Goal: Transaction & Acquisition: Purchase product/service

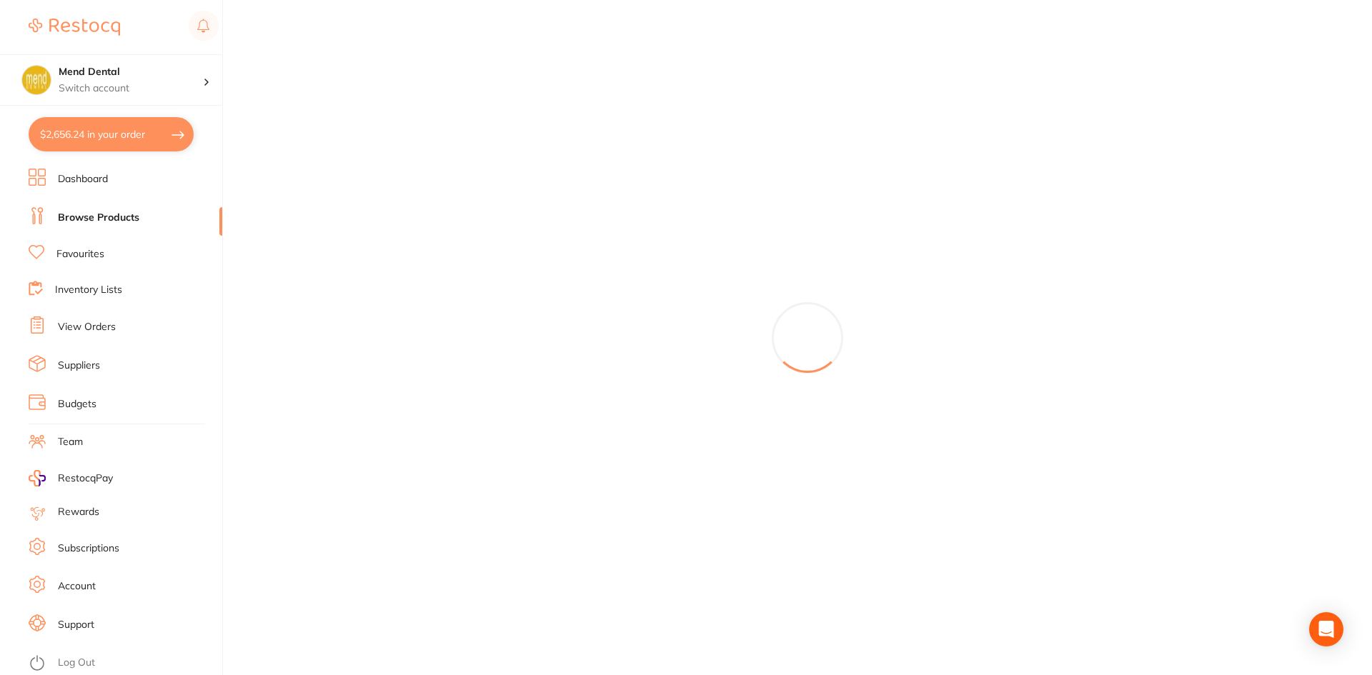
click at [98, 217] on link "Browse Products" at bounding box center [98, 218] width 81 height 14
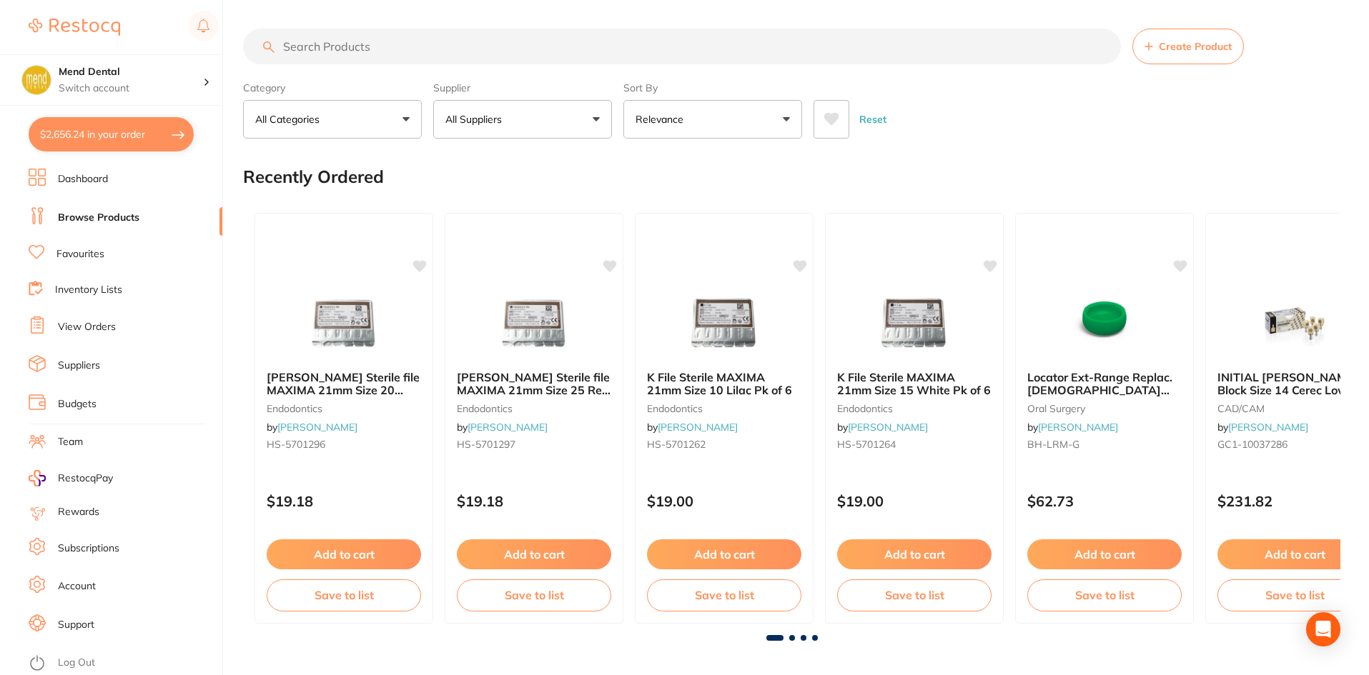
click at [424, 55] on input "search" at bounding box center [682, 47] width 878 height 36
type input "bur brush"
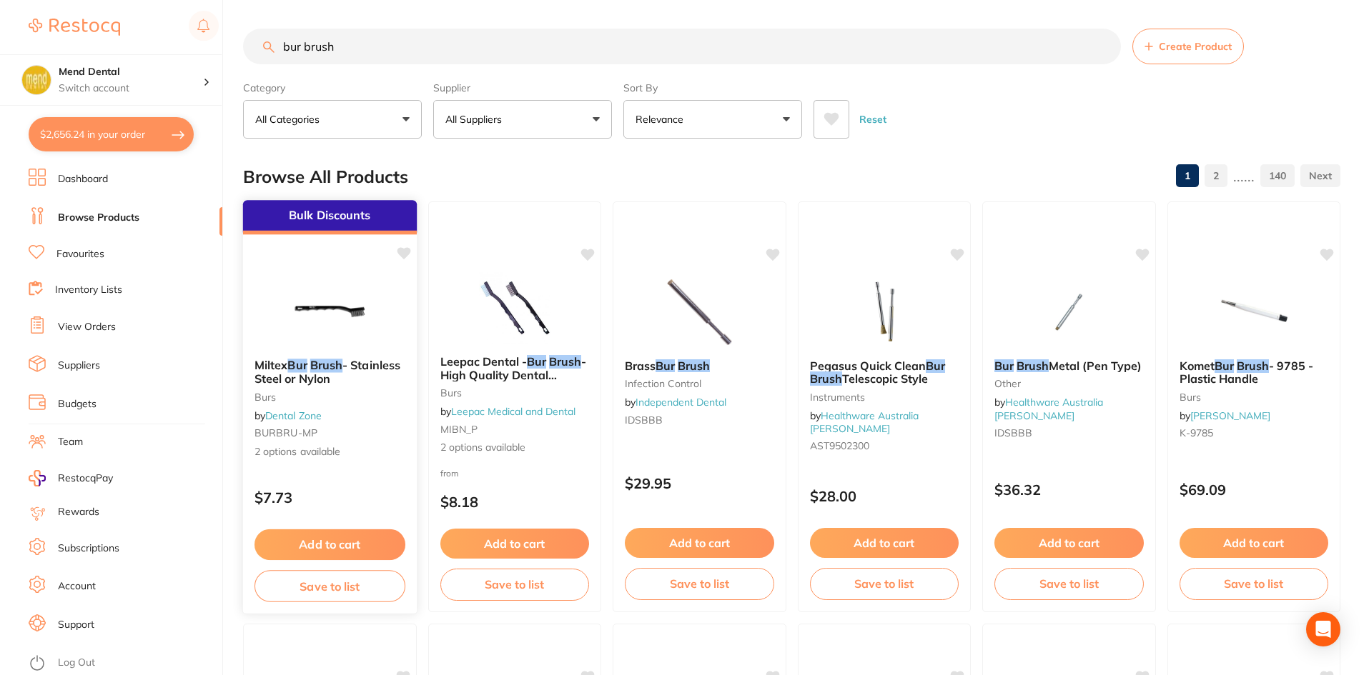
click at [353, 552] on button "Add to cart" at bounding box center [329, 545] width 151 height 31
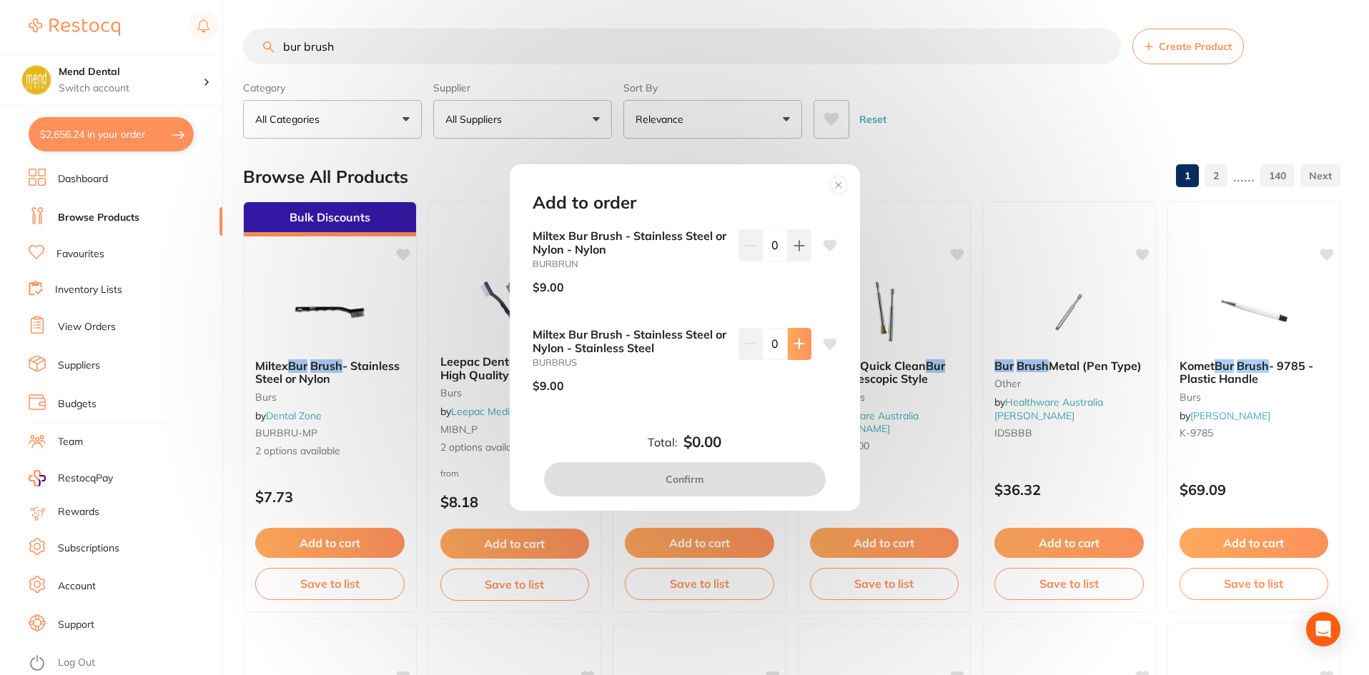
click at [795, 261] on button at bounding box center [800, 244] width 24 height 31
type input "1"
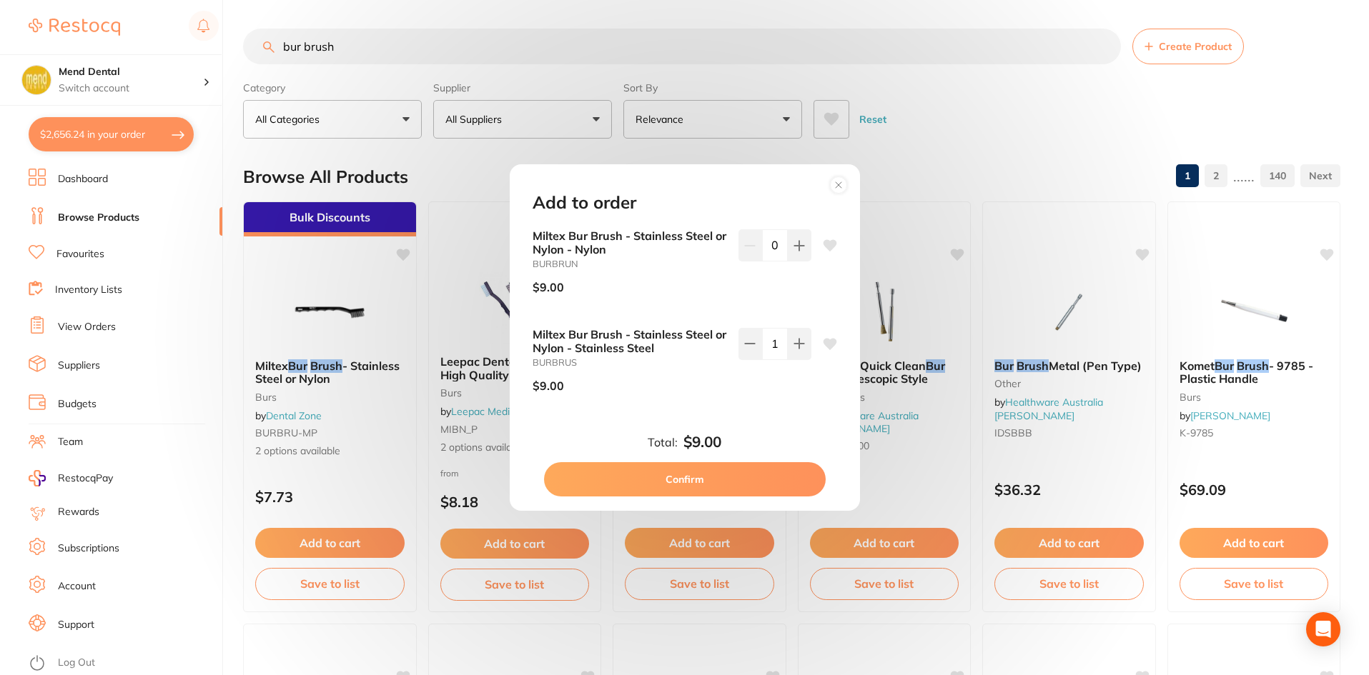
click at [786, 473] on button "Confirm" at bounding box center [685, 479] width 282 height 34
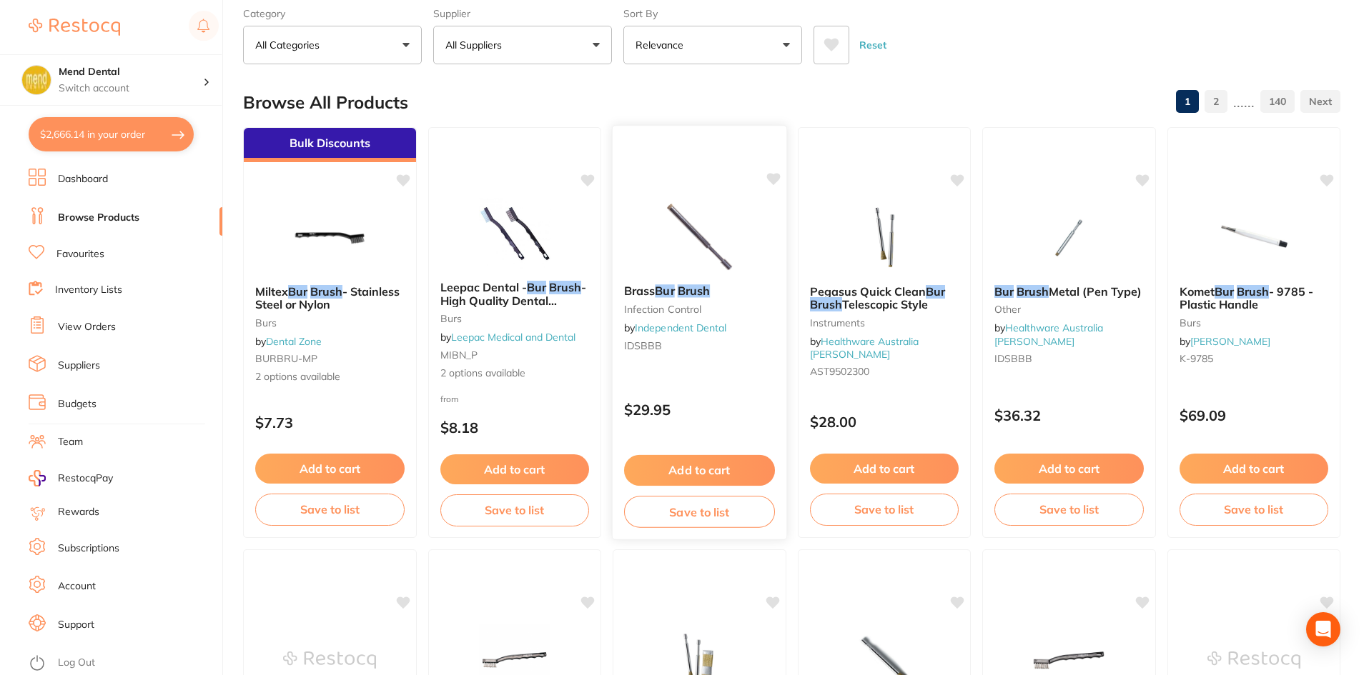
scroll to position [71, 0]
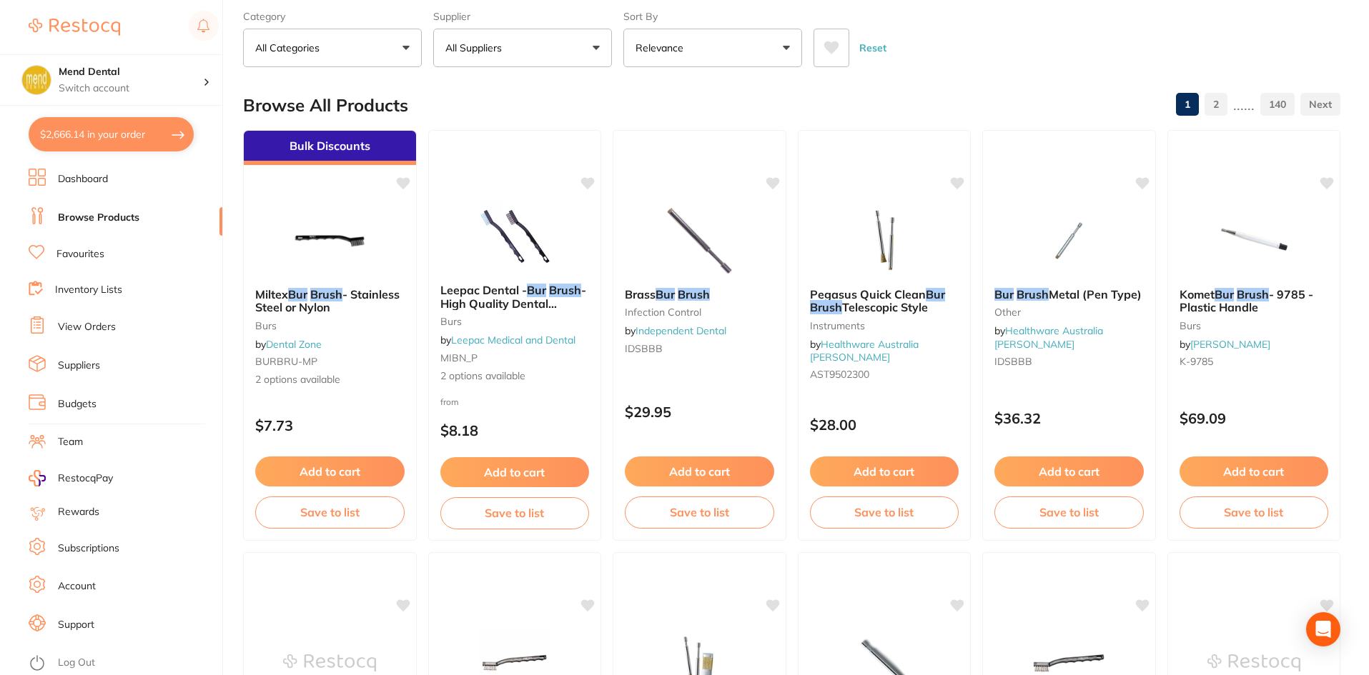
click at [157, 151] on button "$2,666.14 in your order" at bounding box center [111, 134] width 165 height 34
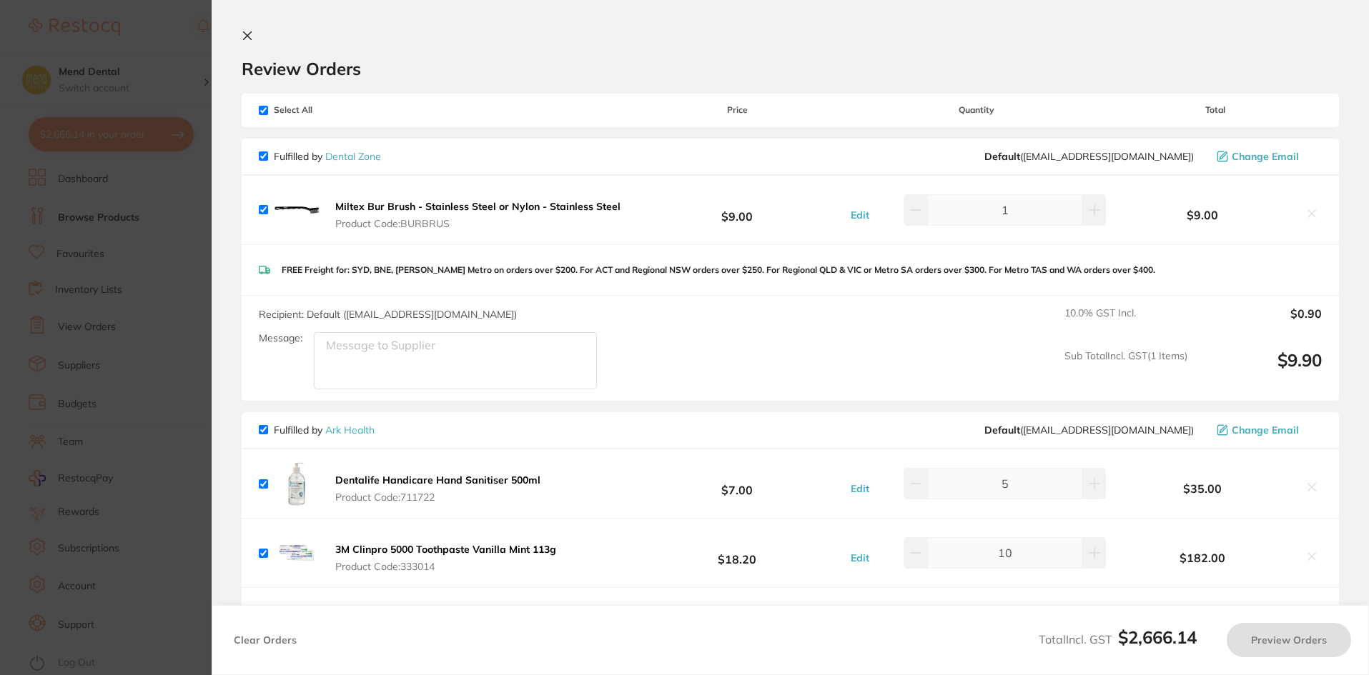
checkbox input "true"
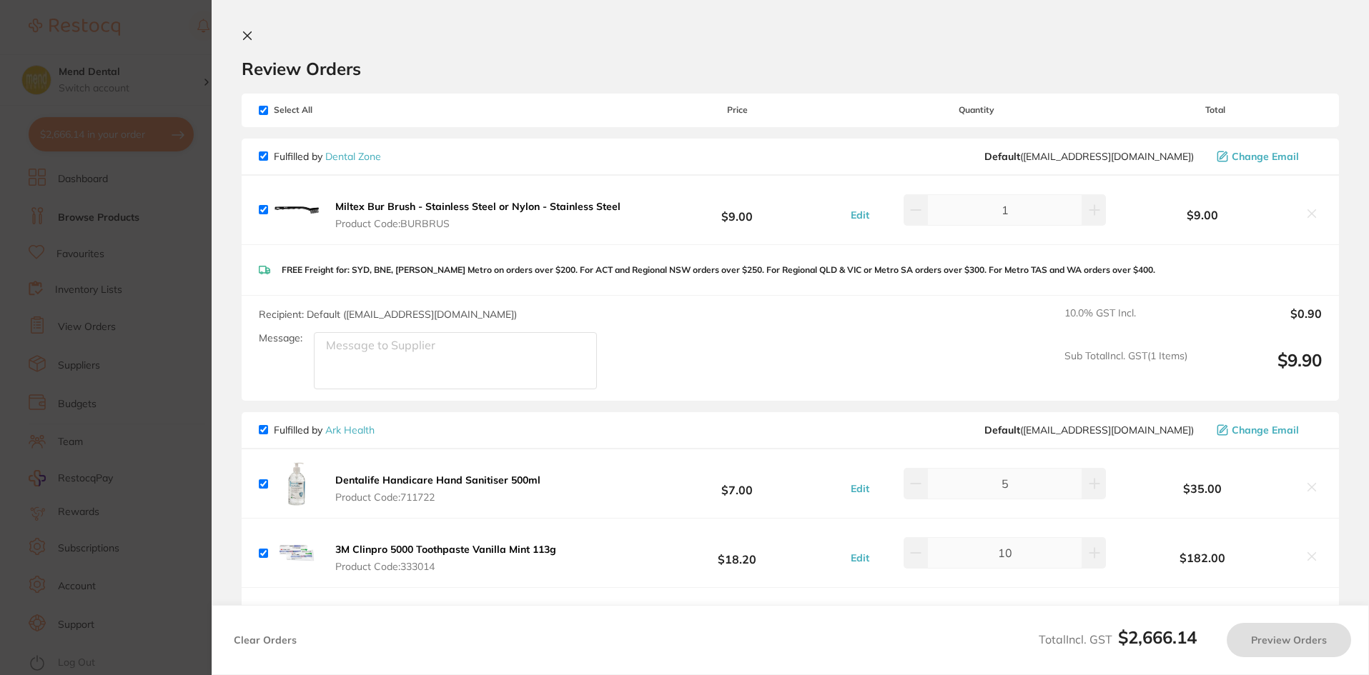
checkbox input "true"
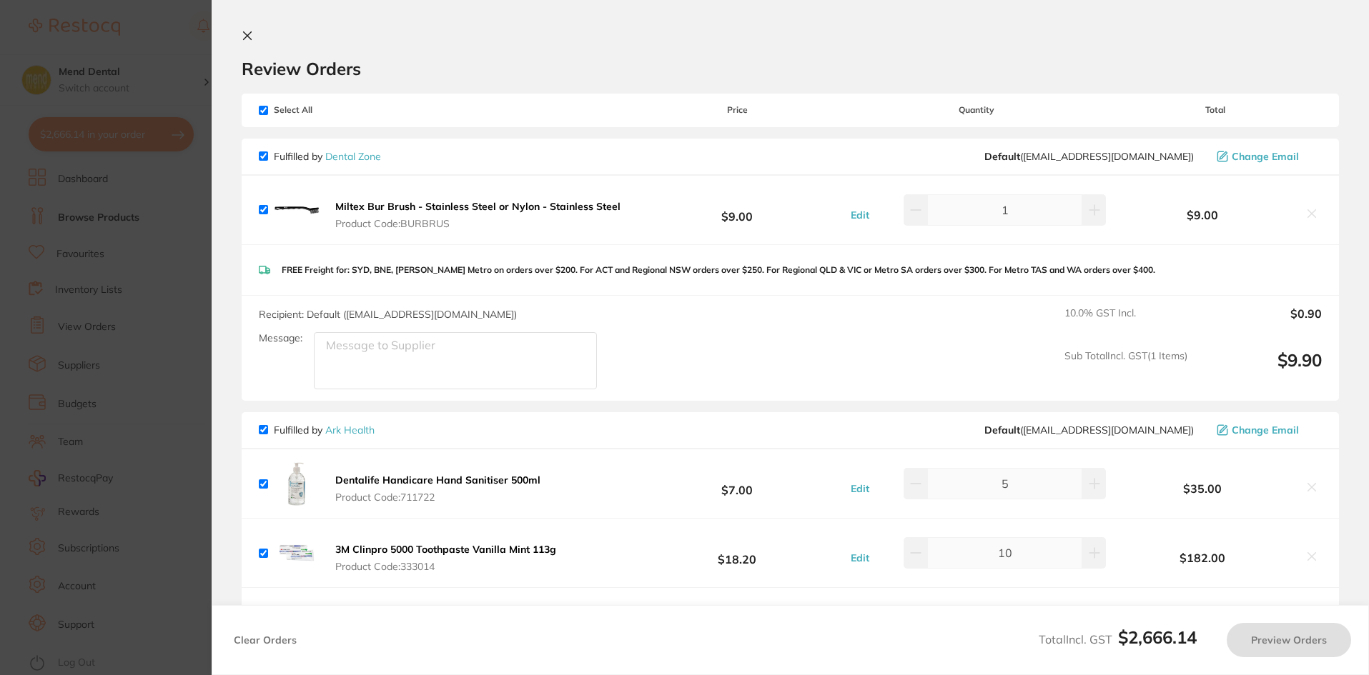
checkbox input "true"
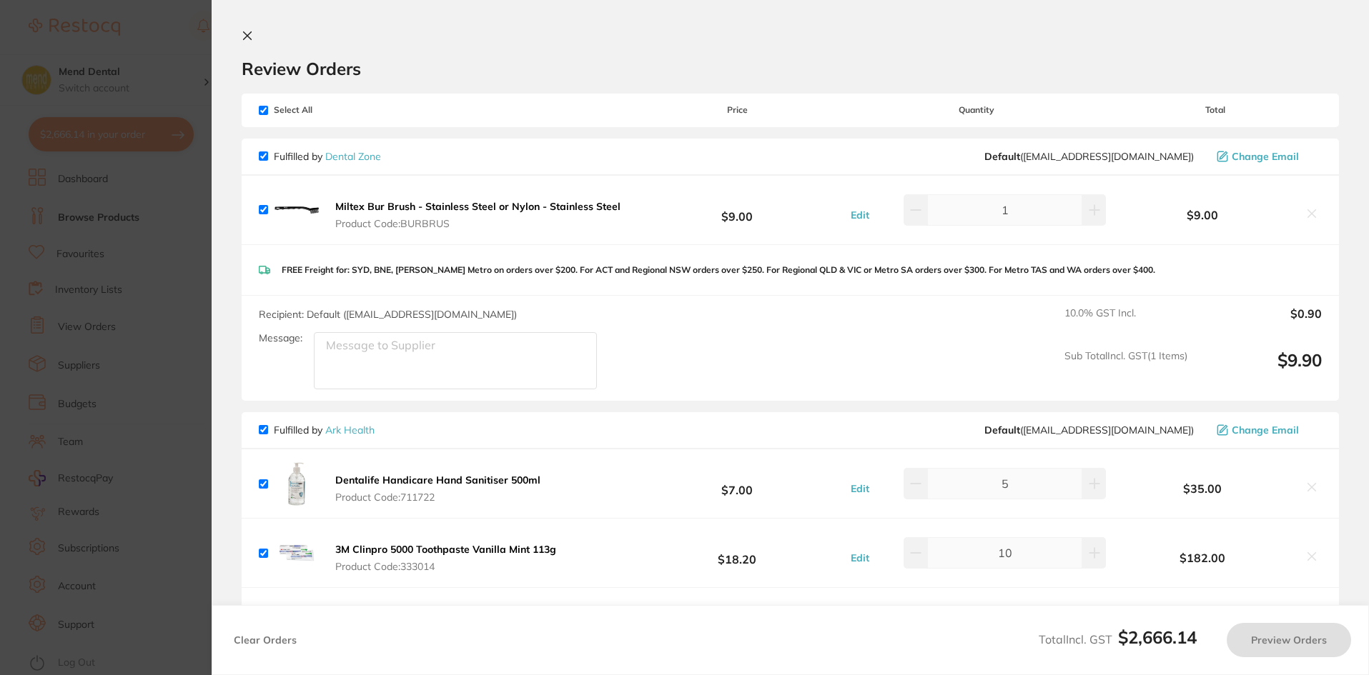
checkbox input "true"
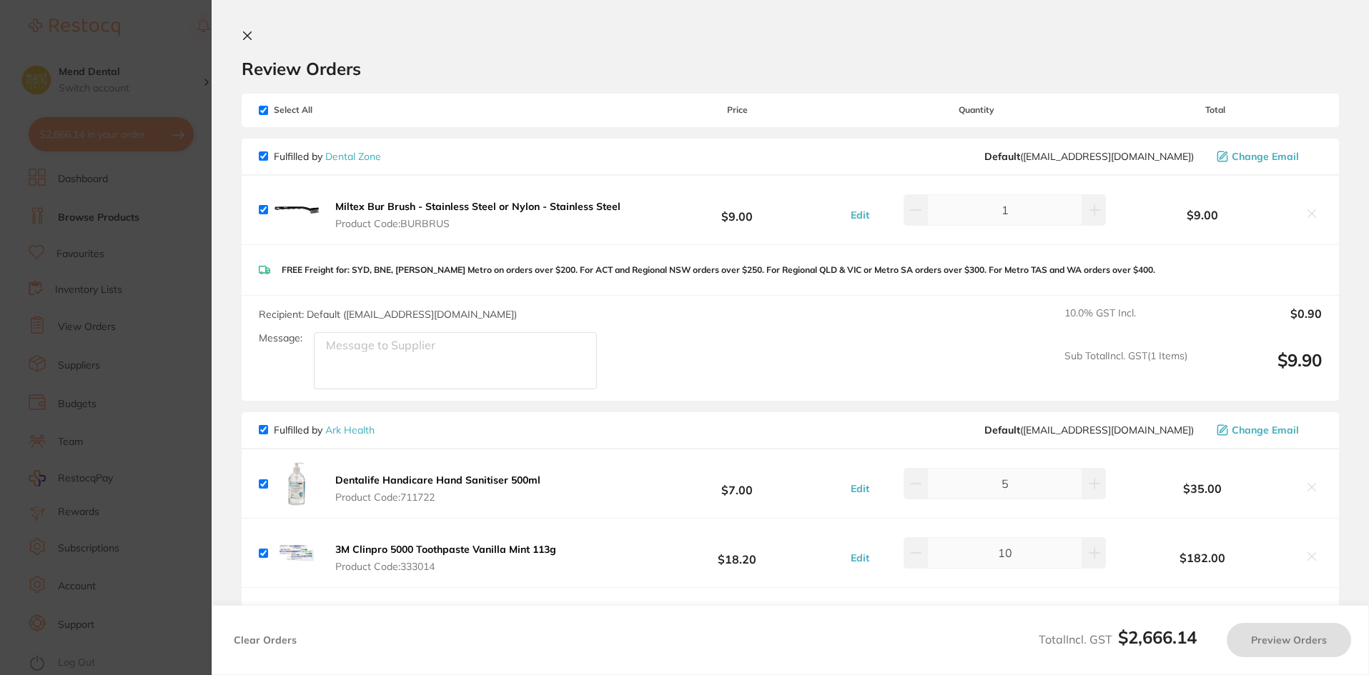
checkbox input "true"
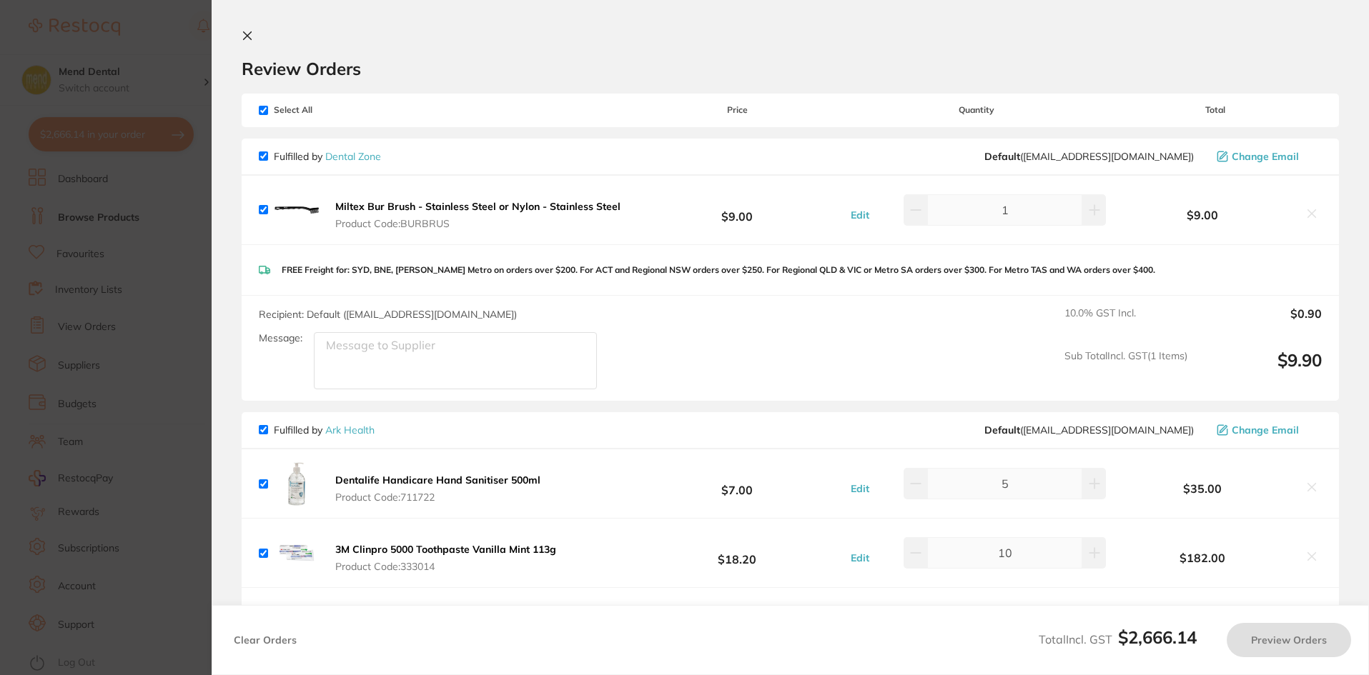
checkbox input "true"
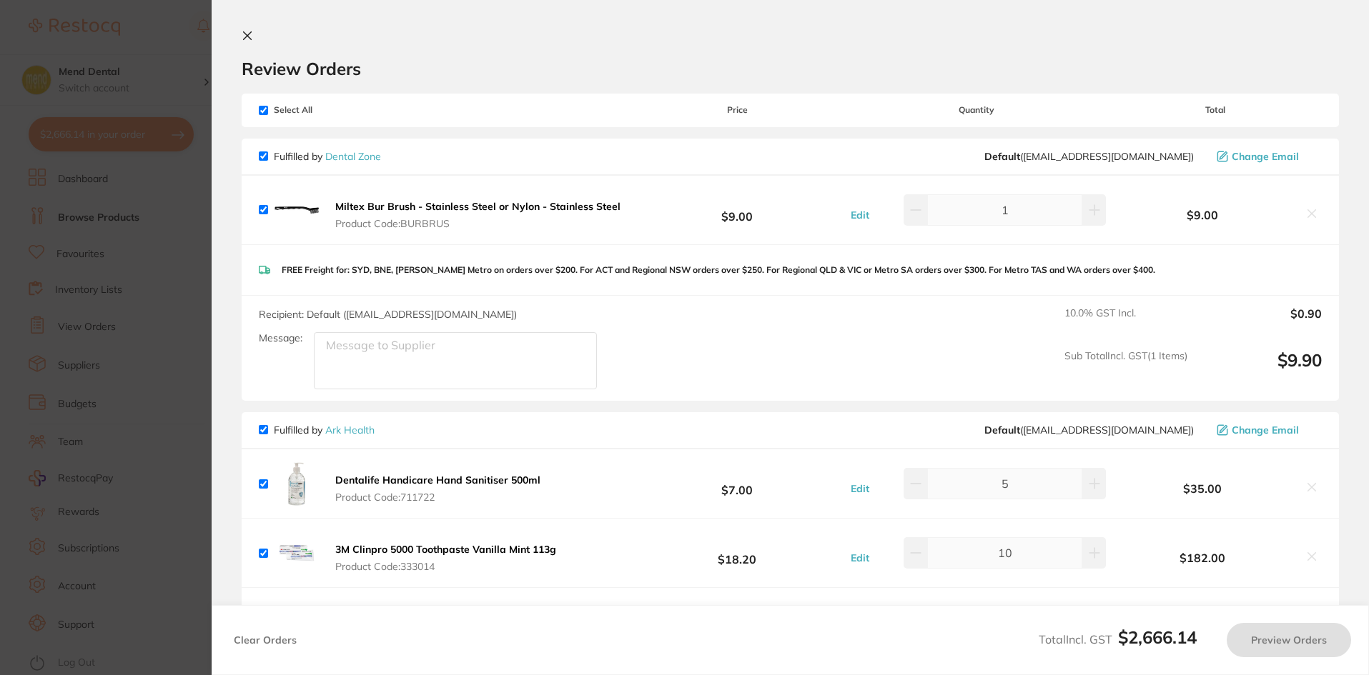
checkbox input "true"
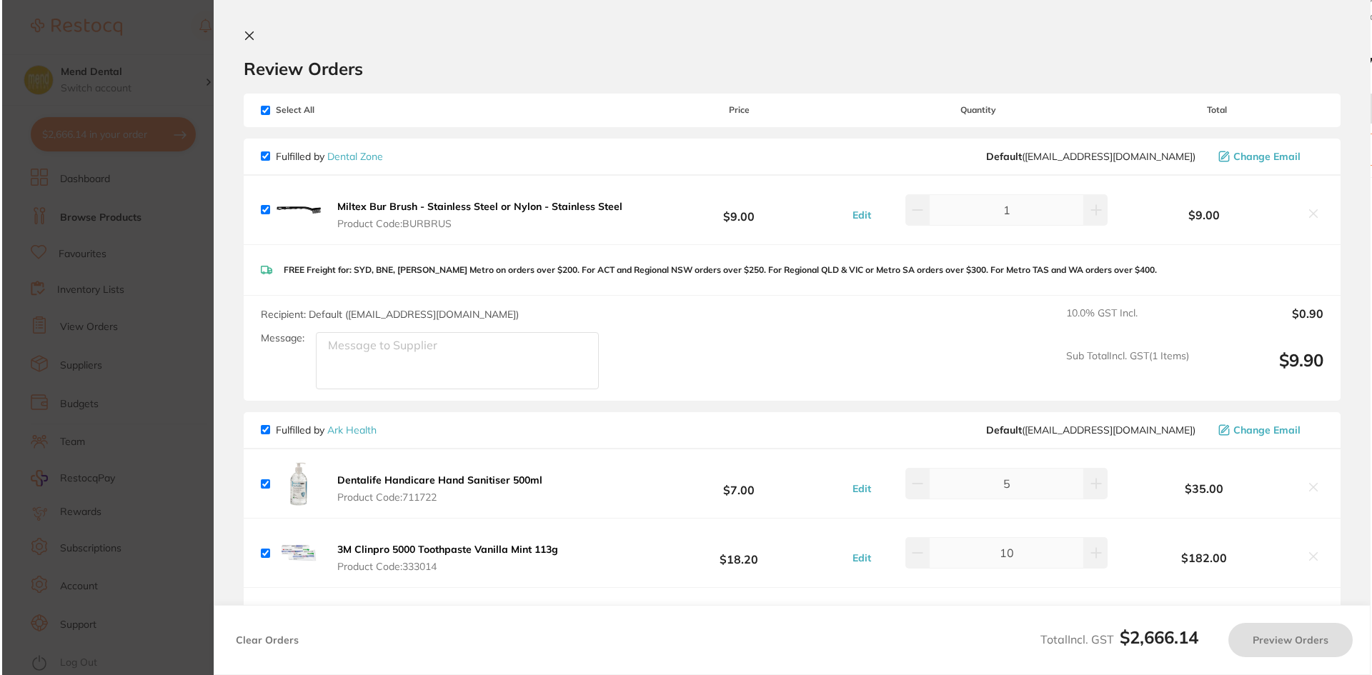
scroll to position [0, 0]
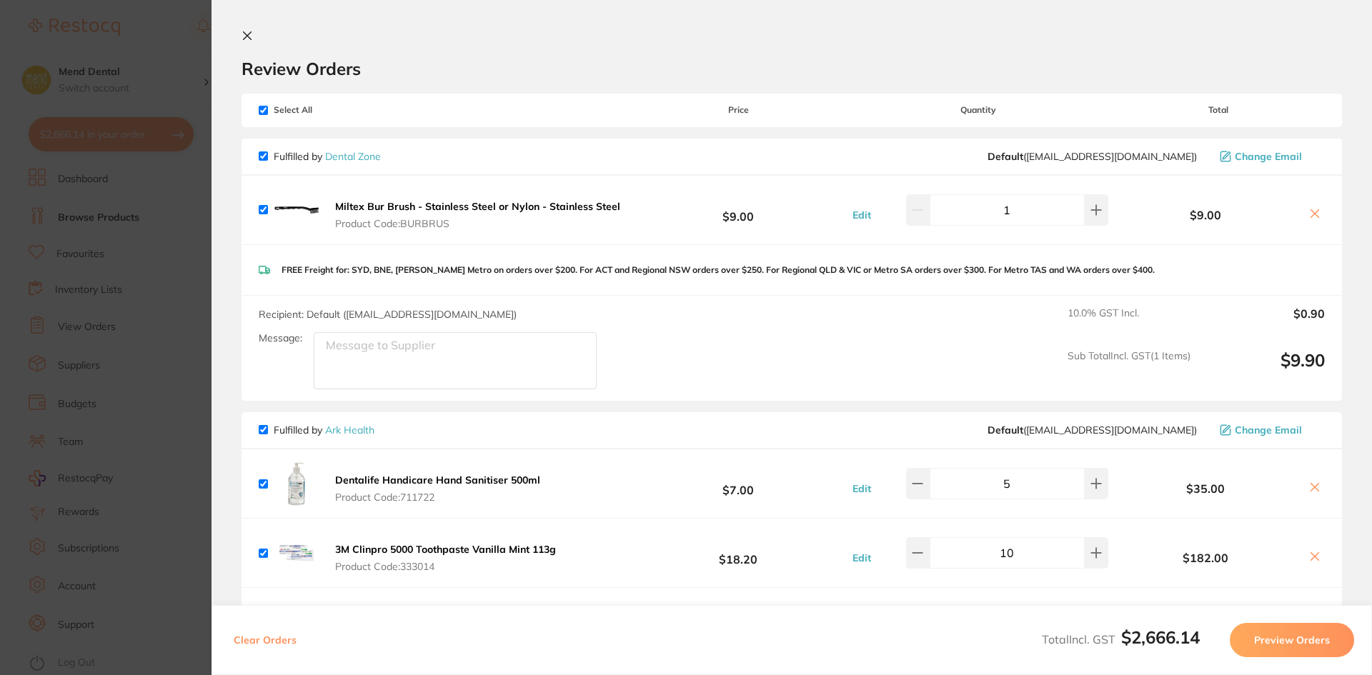
click at [123, 182] on section "Update RRP Set your pre negotiated price for this item. Item Agreed RRP (excl. …" at bounding box center [686, 337] width 1372 height 675
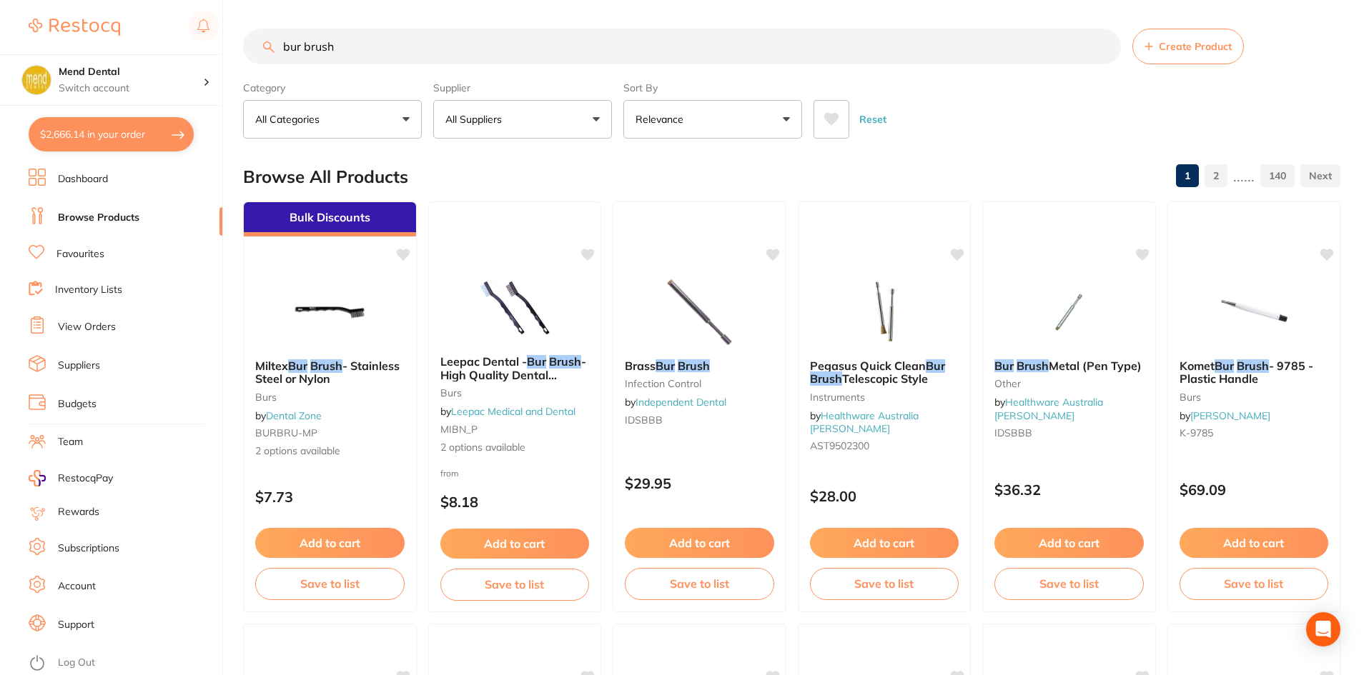
drag, startPoint x: 352, startPoint y: 46, endPoint x: 279, endPoint y: 54, distance: 73.3
click at [279, 54] on input "bur brush" at bounding box center [682, 47] width 878 height 36
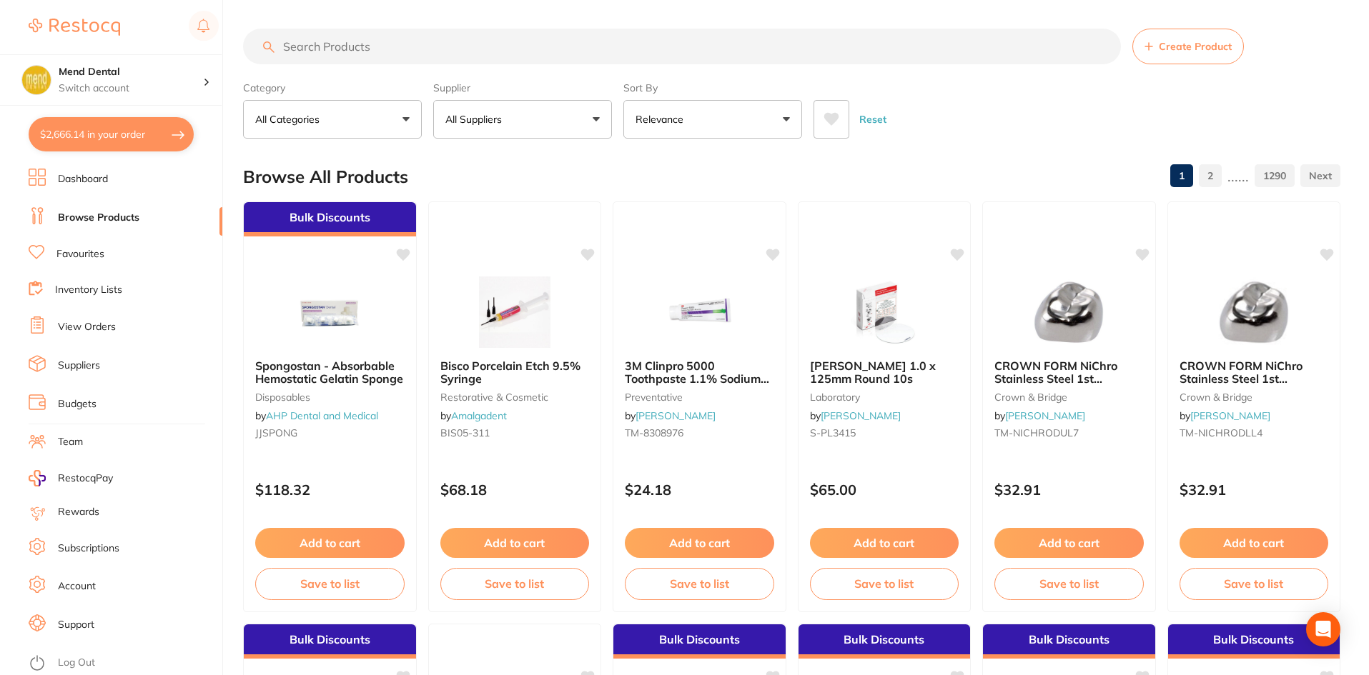
click at [667, 51] on input "search" at bounding box center [682, 47] width 878 height 36
type input "kleenex"
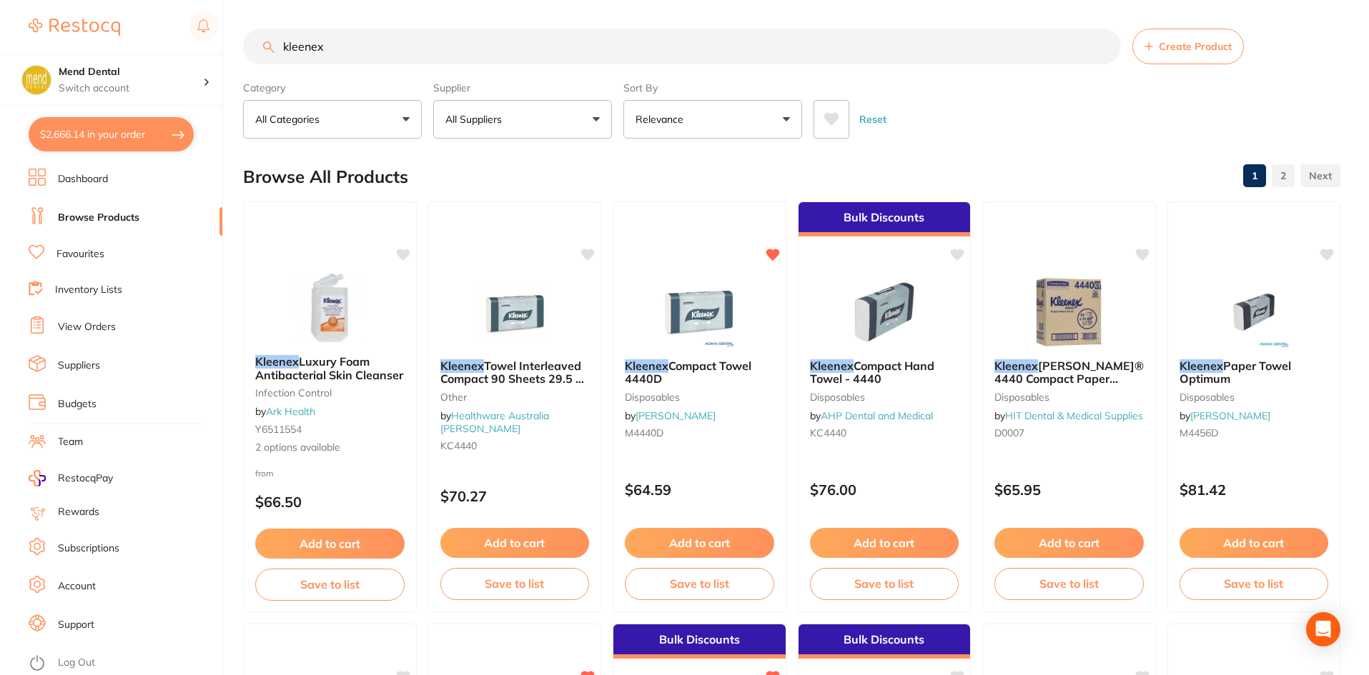
drag, startPoint x: 686, startPoint y: 530, endPoint x: 779, endPoint y: 409, distance: 152.4
click at [686, 530] on button "Add to cart" at bounding box center [699, 543] width 149 height 30
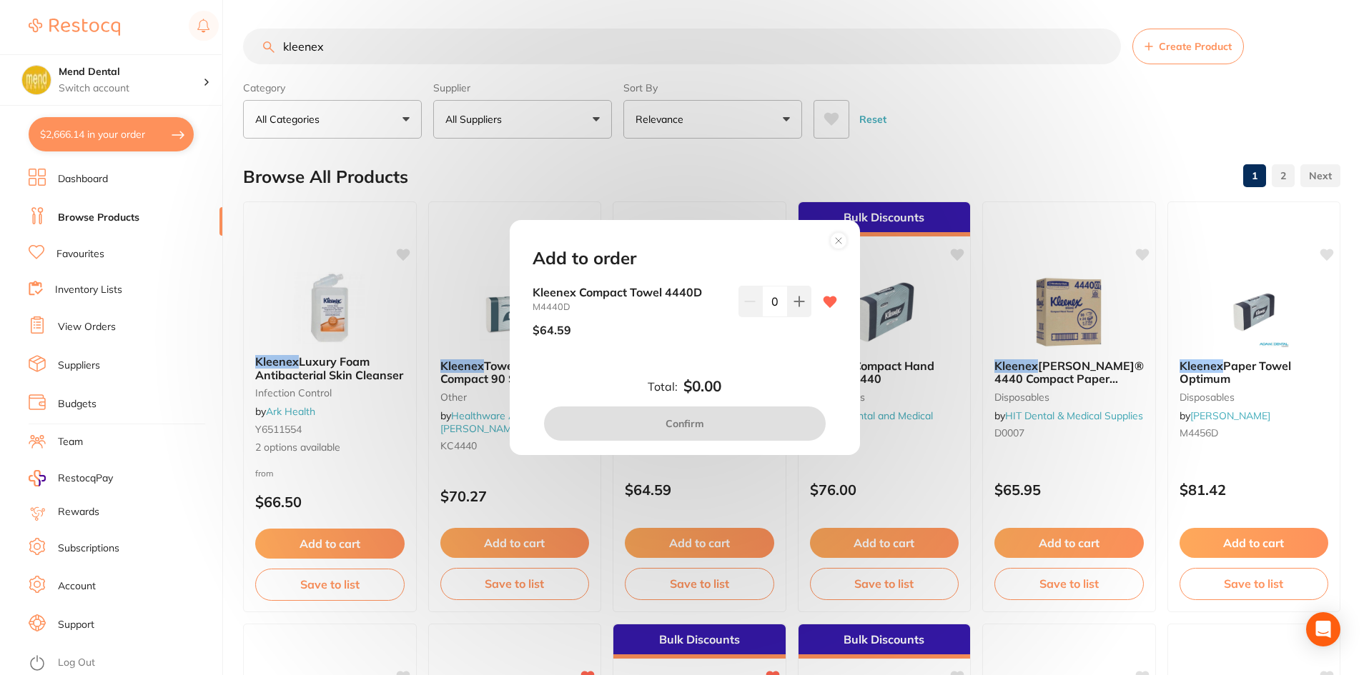
drag, startPoint x: 790, startPoint y: 308, endPoint x: 790, endPoint y: 341, distance: 32.9
click at [791, 308] on button at bounding box center [800, 301] width 24 height 31
type input "1"
click at [771, 420] on button "Confirm" at bounding box center [685, 424] width 282 height 34
checkbox input "false"
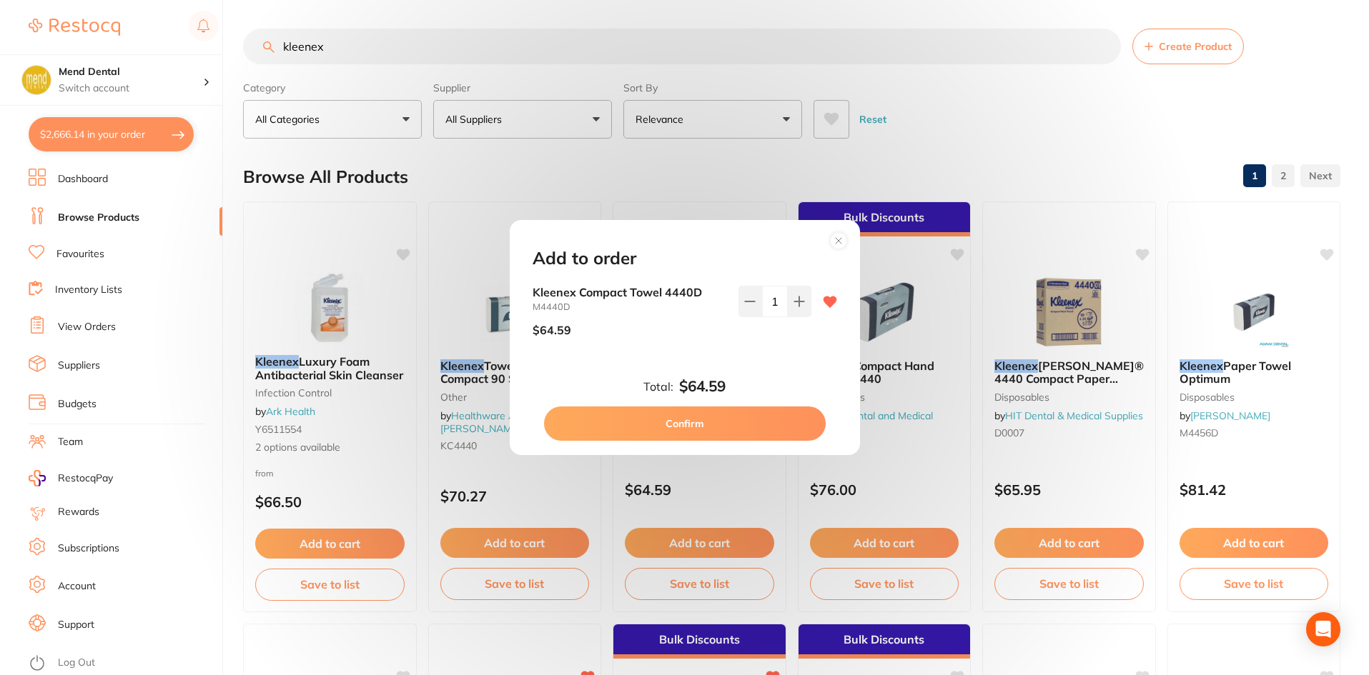
checkbox input "false"
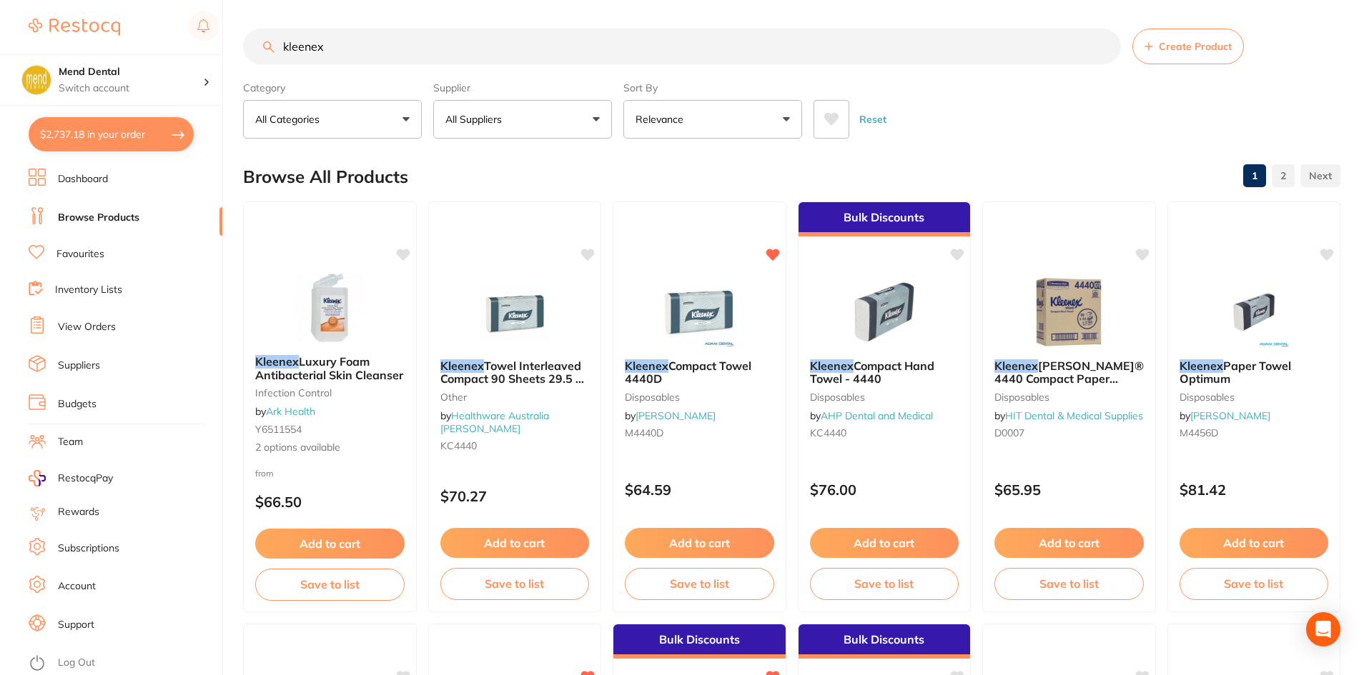
click at [142, 129] on button "$2,737.18 in your order" at bounding box center [111, 134] width 165 height 34
checkbox input "true"
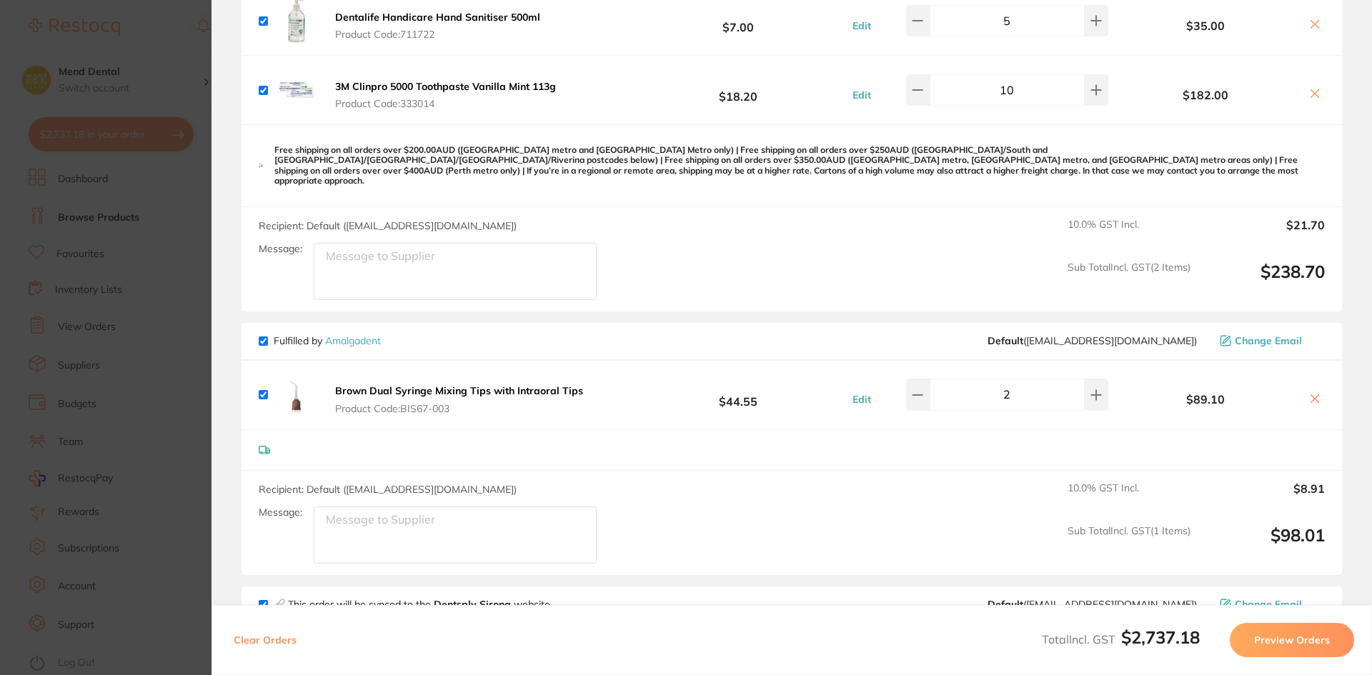
scroll to position [500, 0]
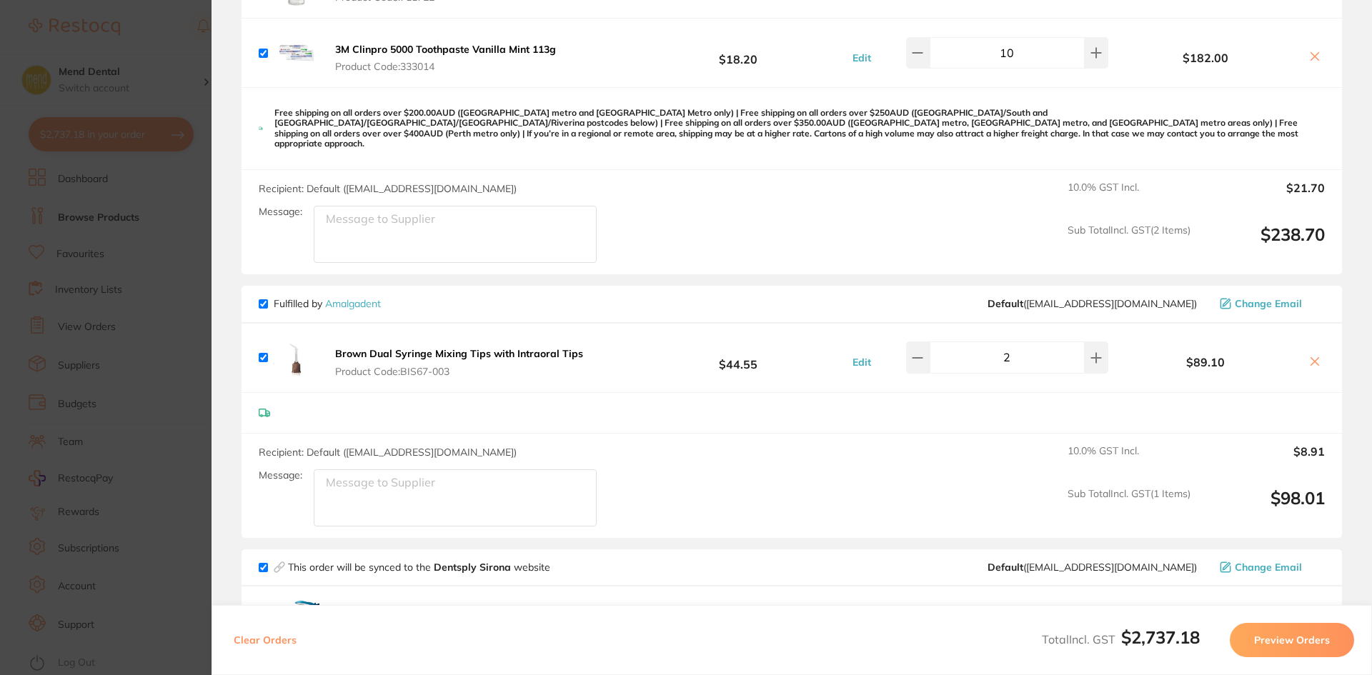
click at [148, 295] on section "Update RRP Set your pre negotiated price for this item. Item Agreed RRP (excl. …" at bounding box center [686, 337] width 1372 height 675
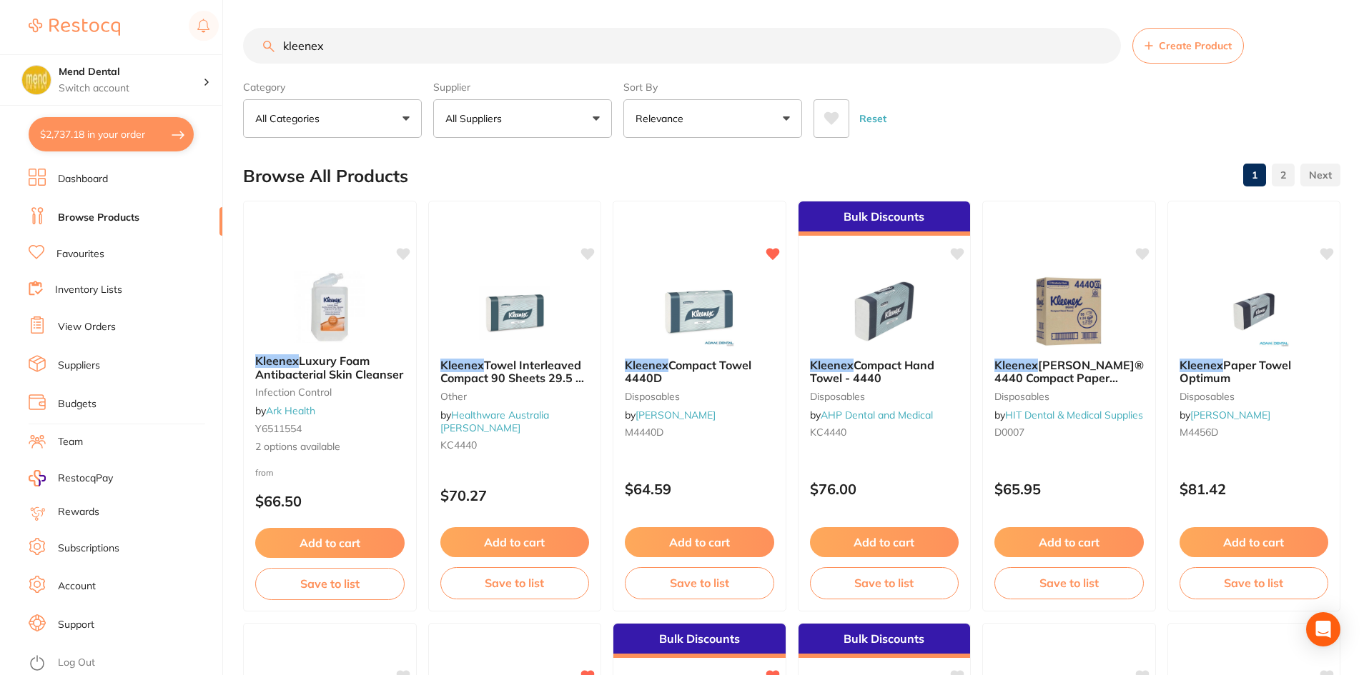
drag, startPoint x: 354, startPoint y: 56, endPoint x: 274, endPoint y: 45, distance: 80.8
click at [274, 45] on input "kleenex" at bounding box center [682, 46] width 878 height 36
click at [76, 128] on button "$2,737.18 in your order" at bounding box center [111, 134] width 165 height 34
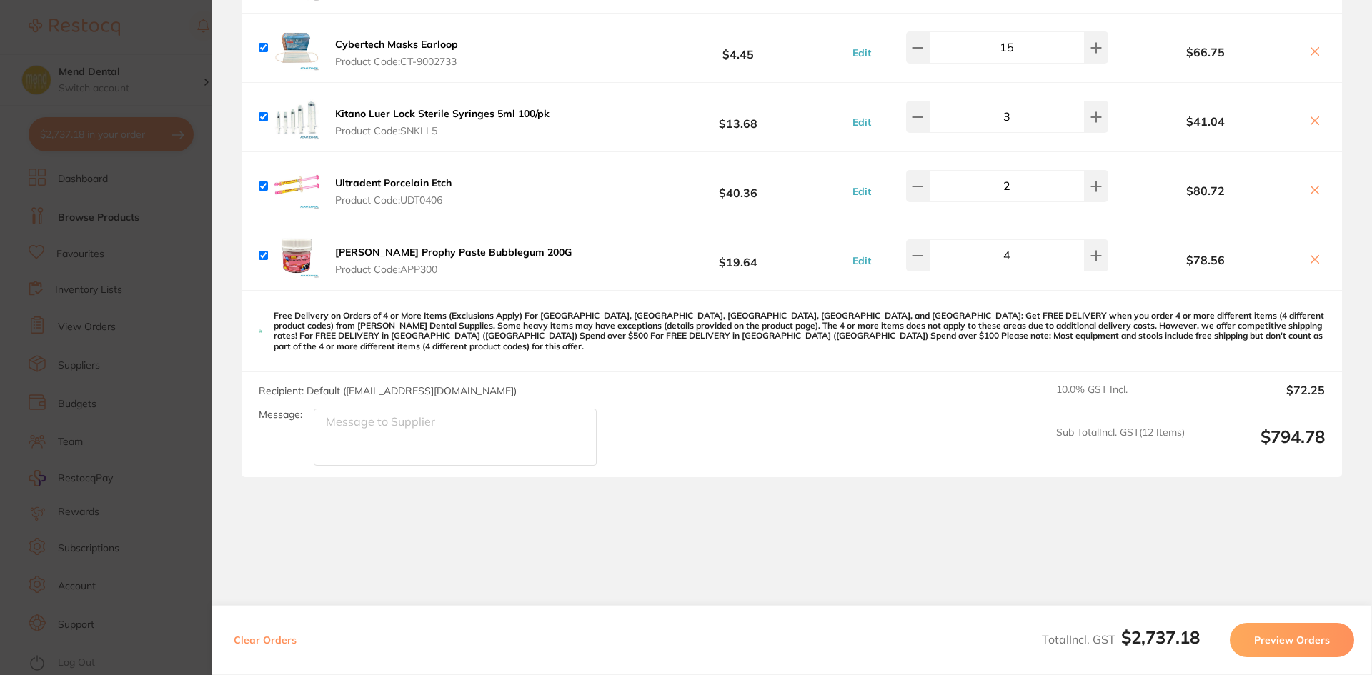
scroll to position [3260, 0]
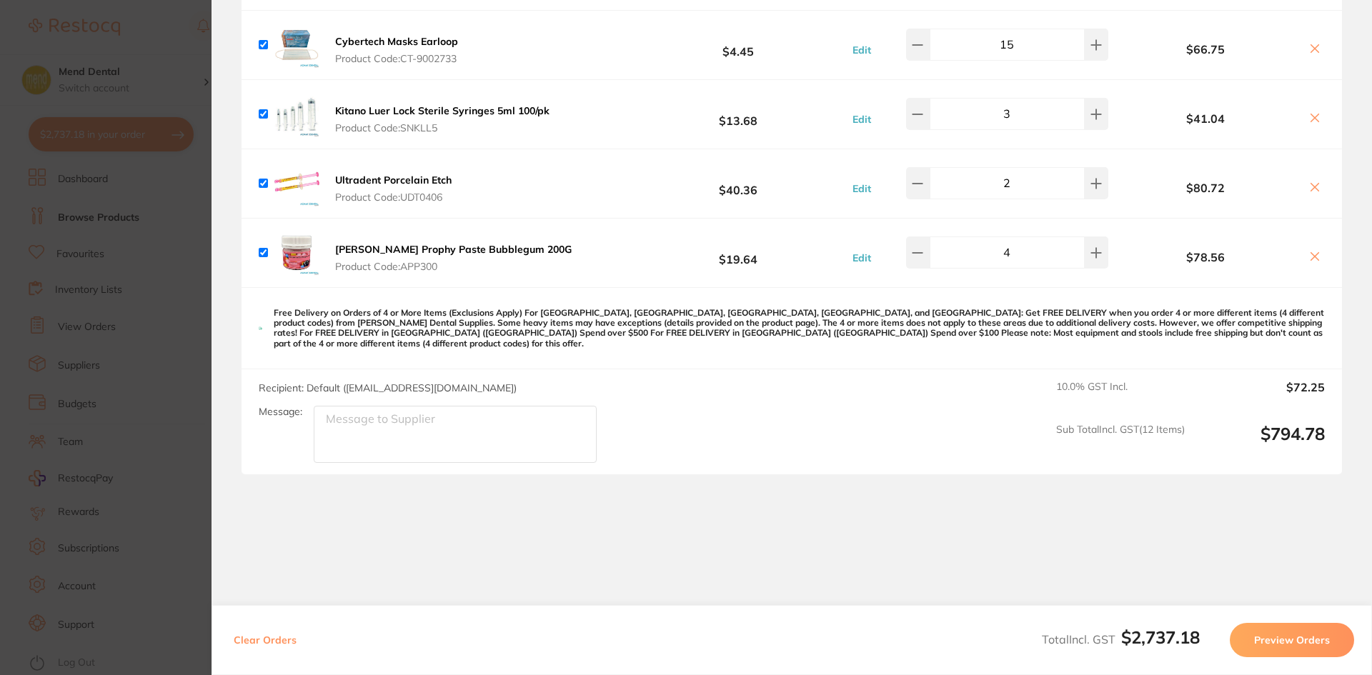
click at [181, 194] on section "Update RRP Set your pre negotiated price for this item. Item Agreed RRP (excl. …" at bounding box center [686, 337] width 1372 height 675
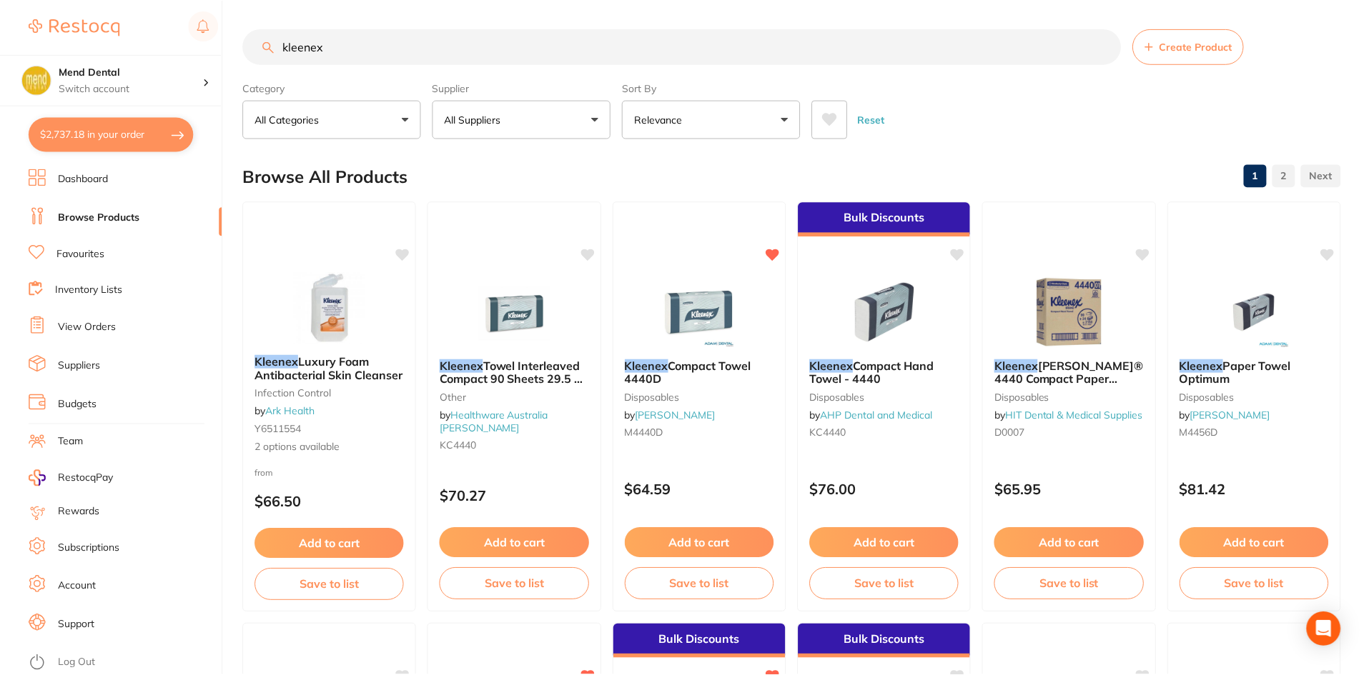
scroll to position [1, 0]
drag, startPoint x: 324, startPoint y: 45, endPoint x: 277, endPoint y: 45, distance: 47.9
click at [277, 45] on input "kleenex" at bounding box center [682, 46] width 878 height 36
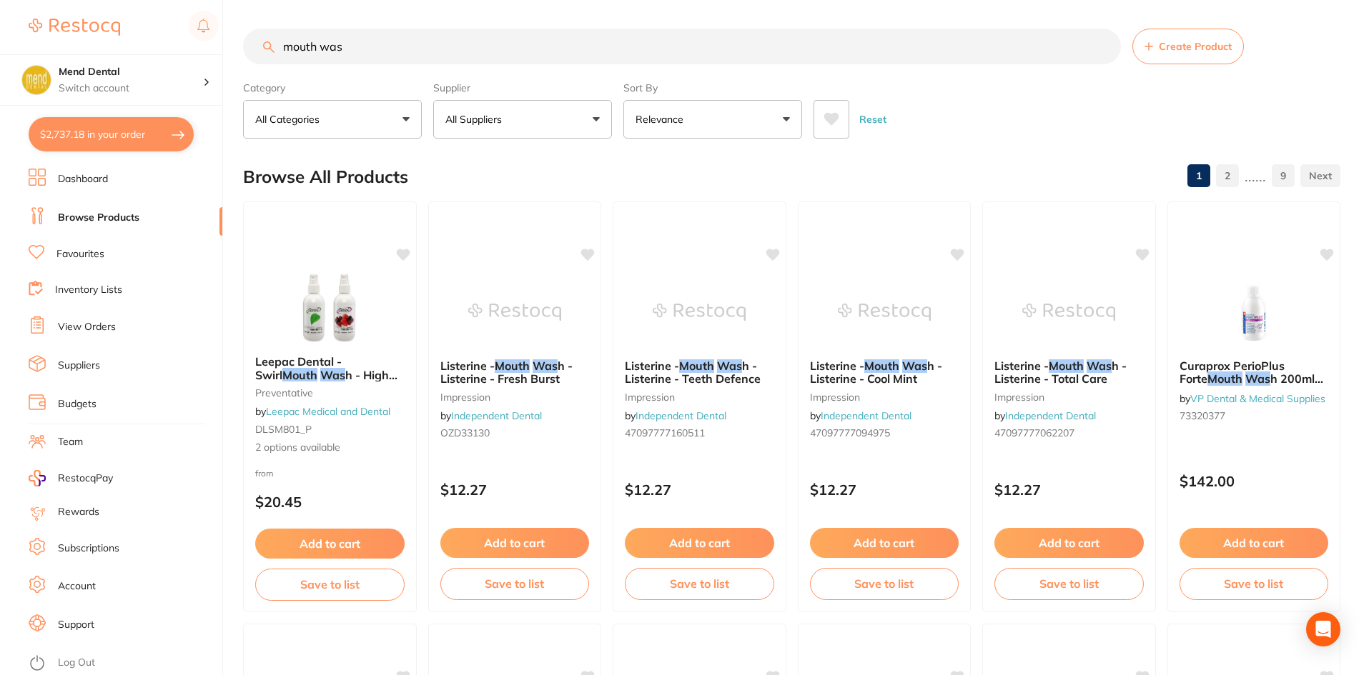
click at [320, 42] on input "mouth was" at bounding box center [682, 47] width 878 height 36
click at [349, 46] on input "mouth was" at bounding box center [682, 47] width 878 height 36
drag, startPoint x: 363, startPoint y: 46, endPoint x: 220, endPoint y: 46, distance: 142.9
click at [220, 46] on div "$2,737.18 Mend Dental Switch account Mend Dental $2,737.18 in your order Dashbo…" at bounding box center [684, 337] width 1369 height 675
type input "swirl"
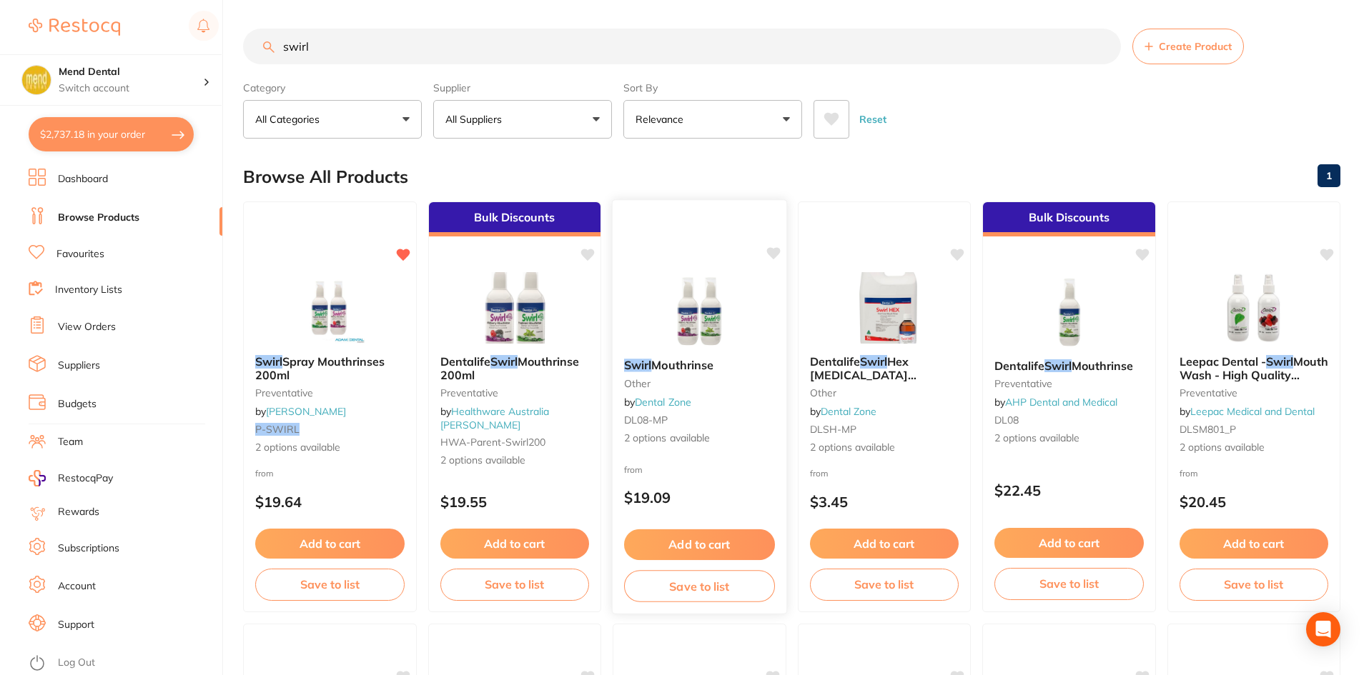
click at [704, 321] on img at bounding box center [700, 311] width 94 height 72
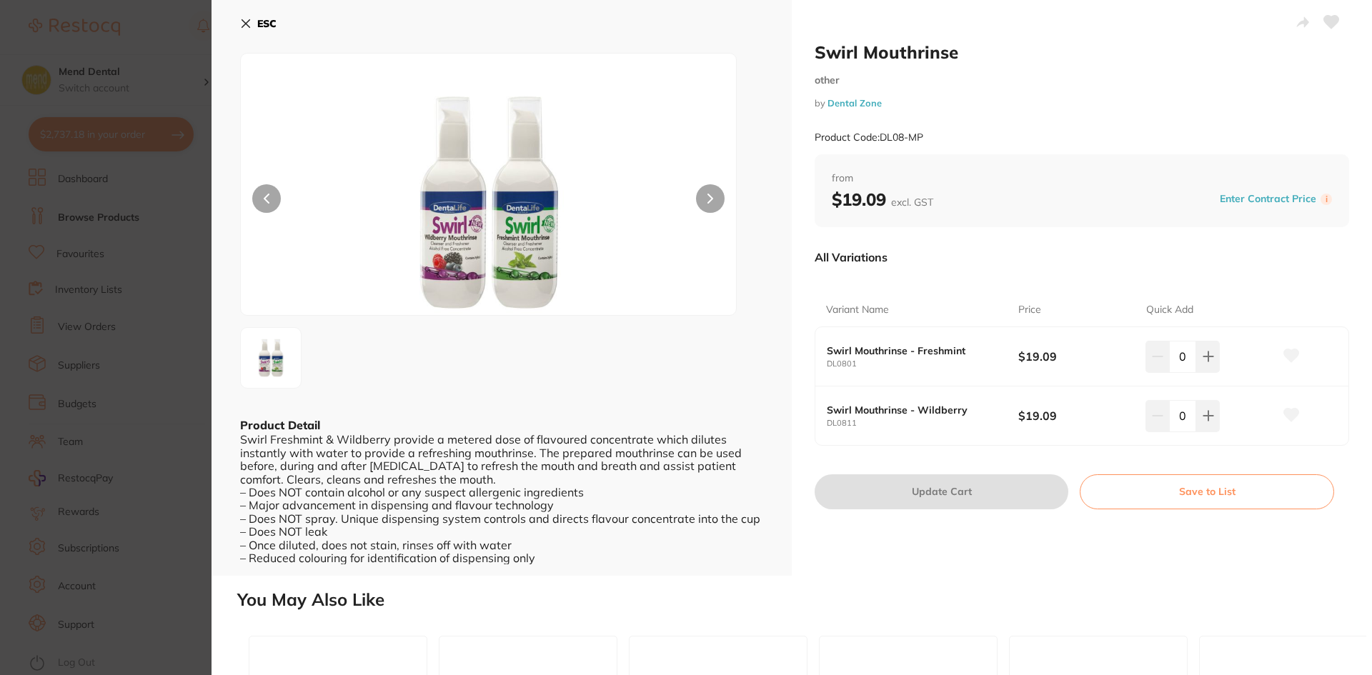
click at [1229, 418] on div "0" at bounding box center [1210, 415] width 128 height 31
click at [1241, 422] on div "0" at bounding box center [1210, 415] width 128 height 31
click at [1224, 415] on div "0" at bounding box center [1210, 415] width 128 height 31
click at [1214, 372] on button at bounding box center [1208, 356] width 24 height 31
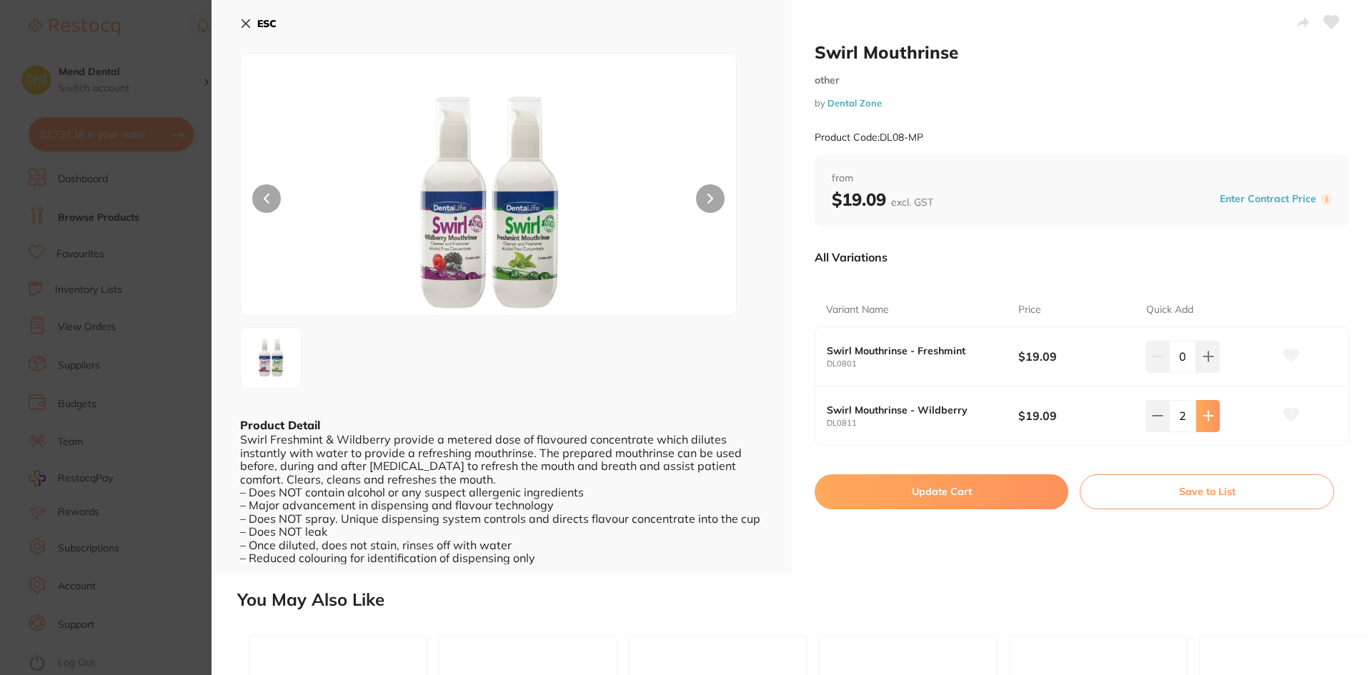
click at [1214, 372] on button at bounding box center [1208, 356] width 24 height 31
type input "5"
click at [998, 484] on button "Update Cart" at bounding box center [942, 492] width 254 height 34
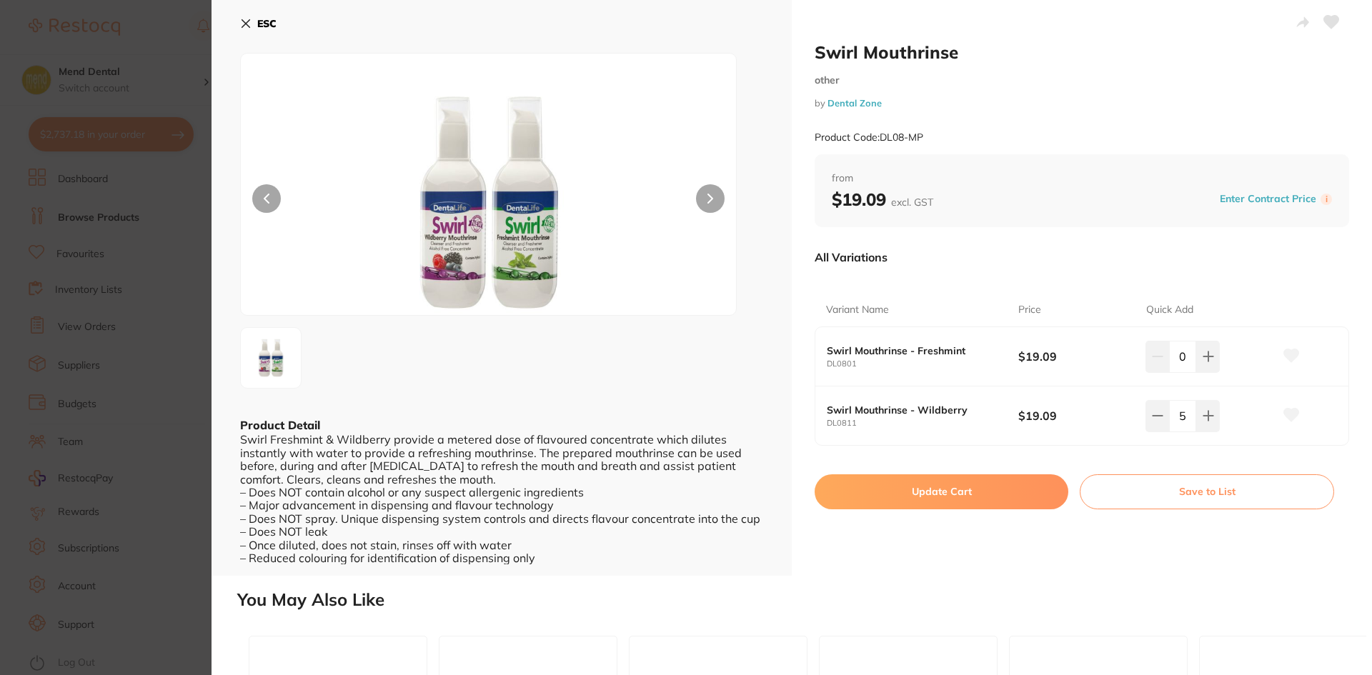
checkbox input "false"
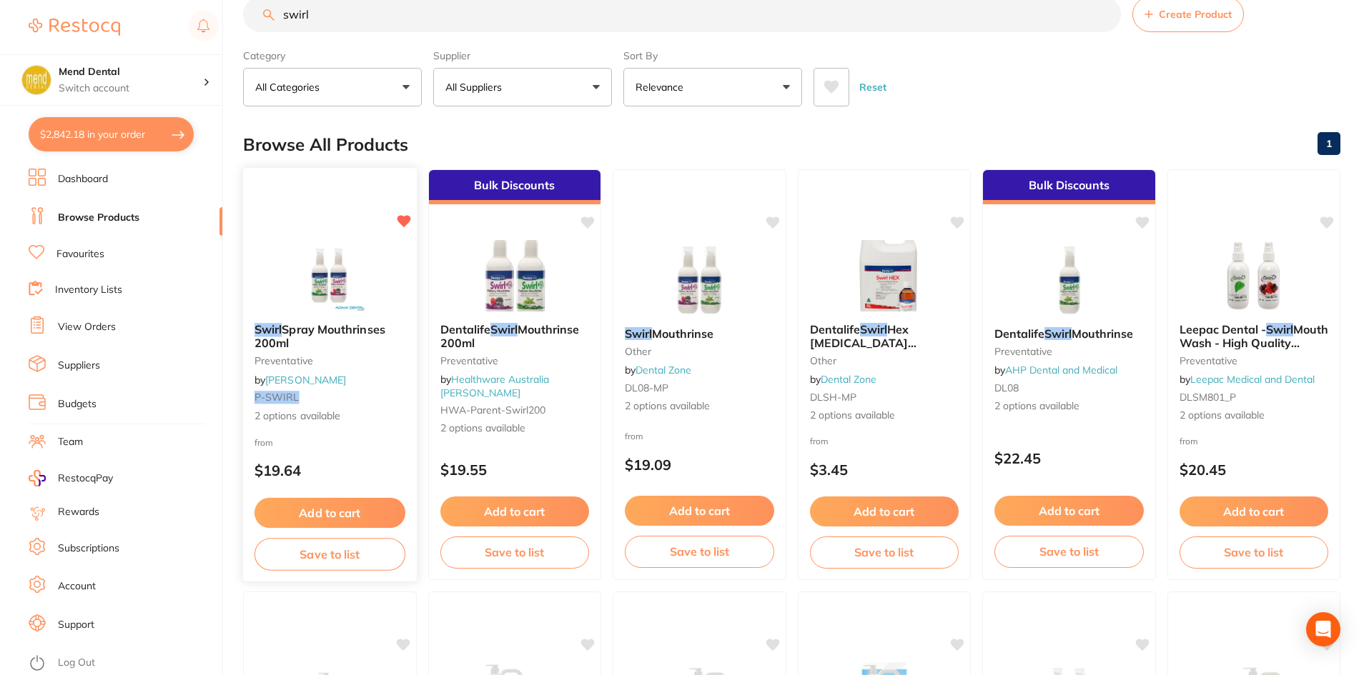
scroll to position [25, 0]
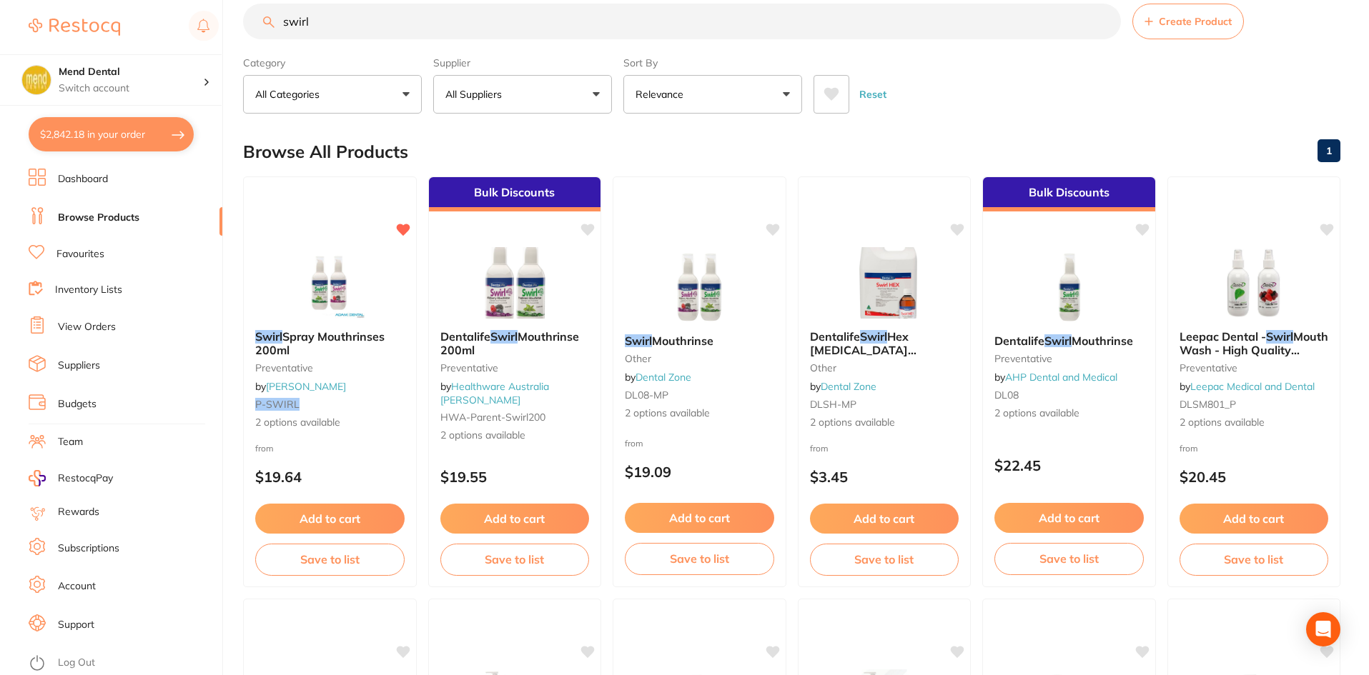
click at [110, 137] on button "$2,842.18 in your order" at bounding box center [111, 134] width 165 height 34
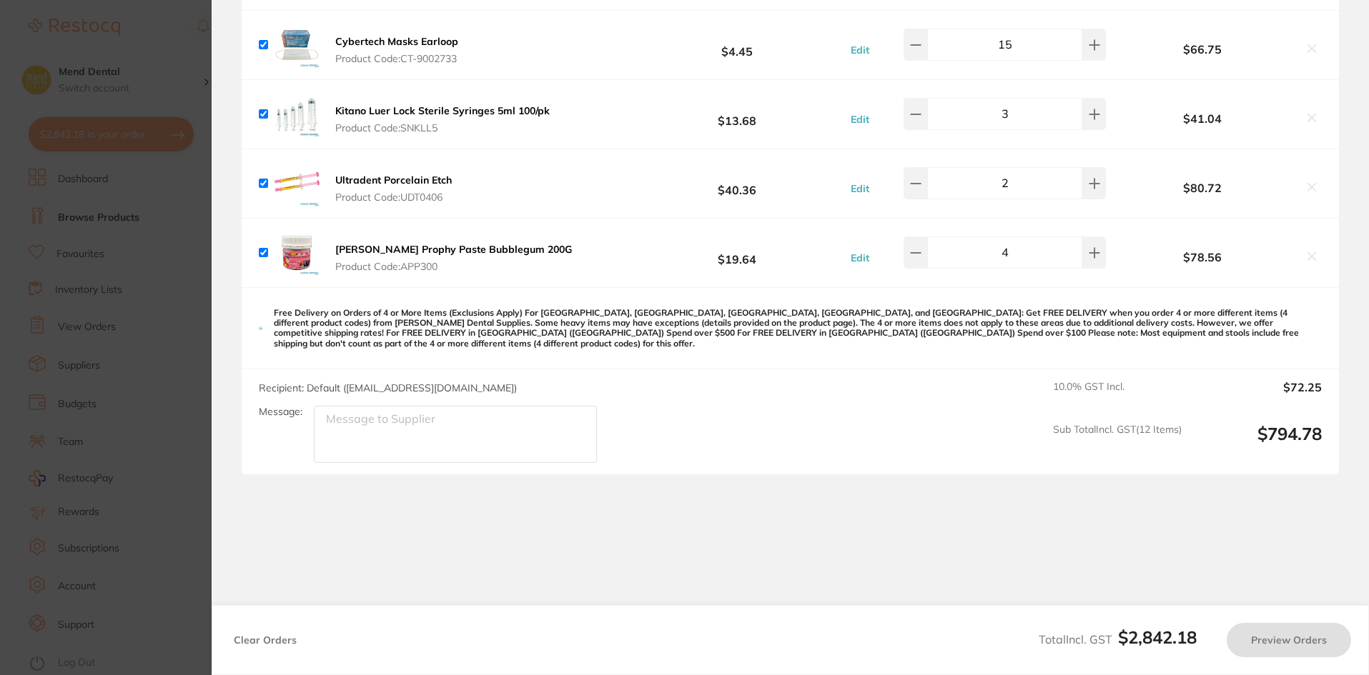
checkbox input "true"
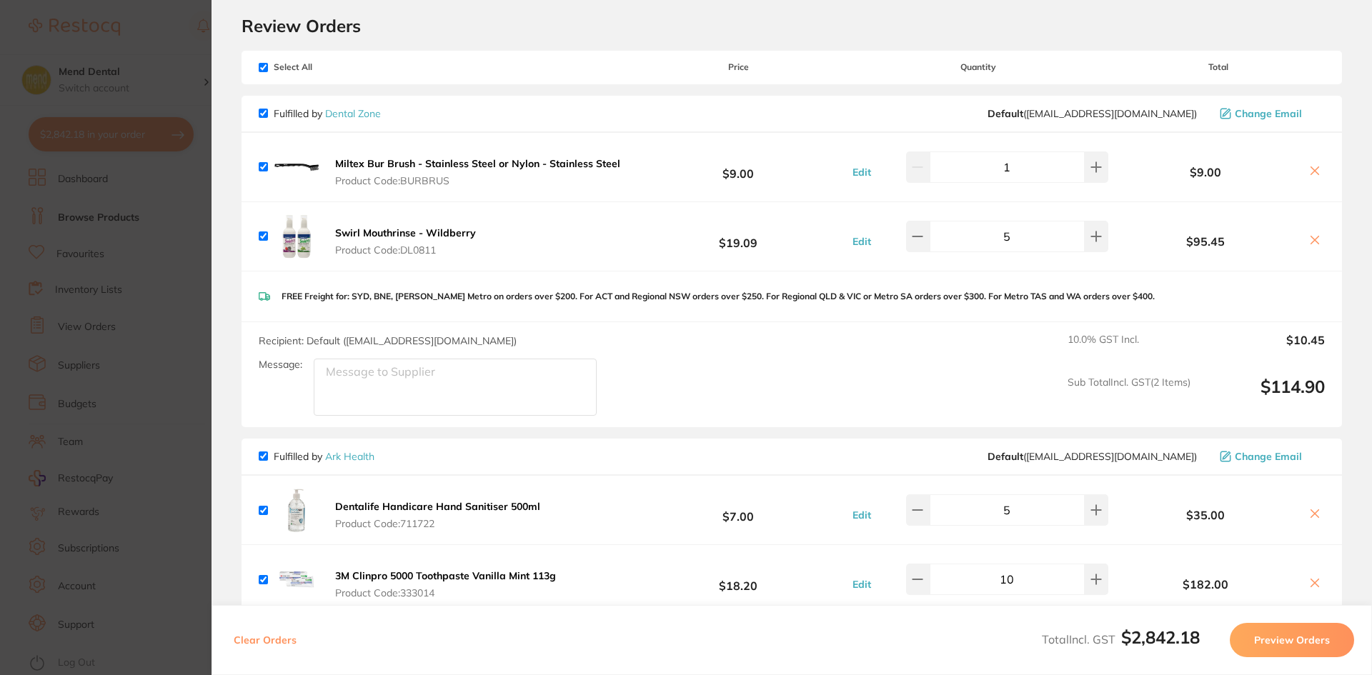
scroll to position [42, 0]
click at [142, 184] on section "Update RRP Set your pre negotiated price for this item. Item Agreed RRP (excl. …" at bounding box center [686, 337] width 1372 height 675
